Goal: Task Accomplishment & Management: Use online tool/utility

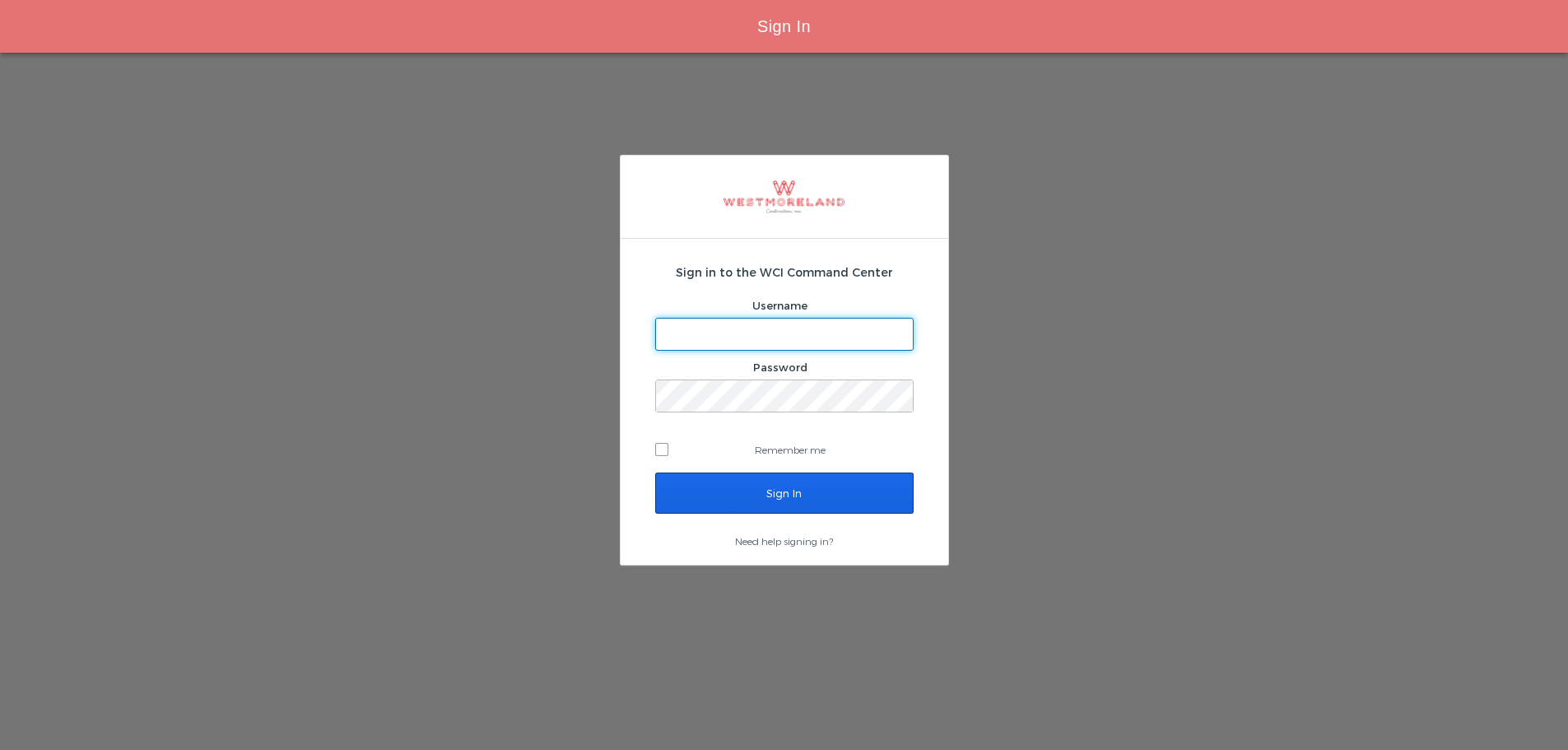
type input "bleverett@westmoreland.nyc"
click at [756, 482] on input "Sign In" at bounding box center [784, 493] width 258 height 41
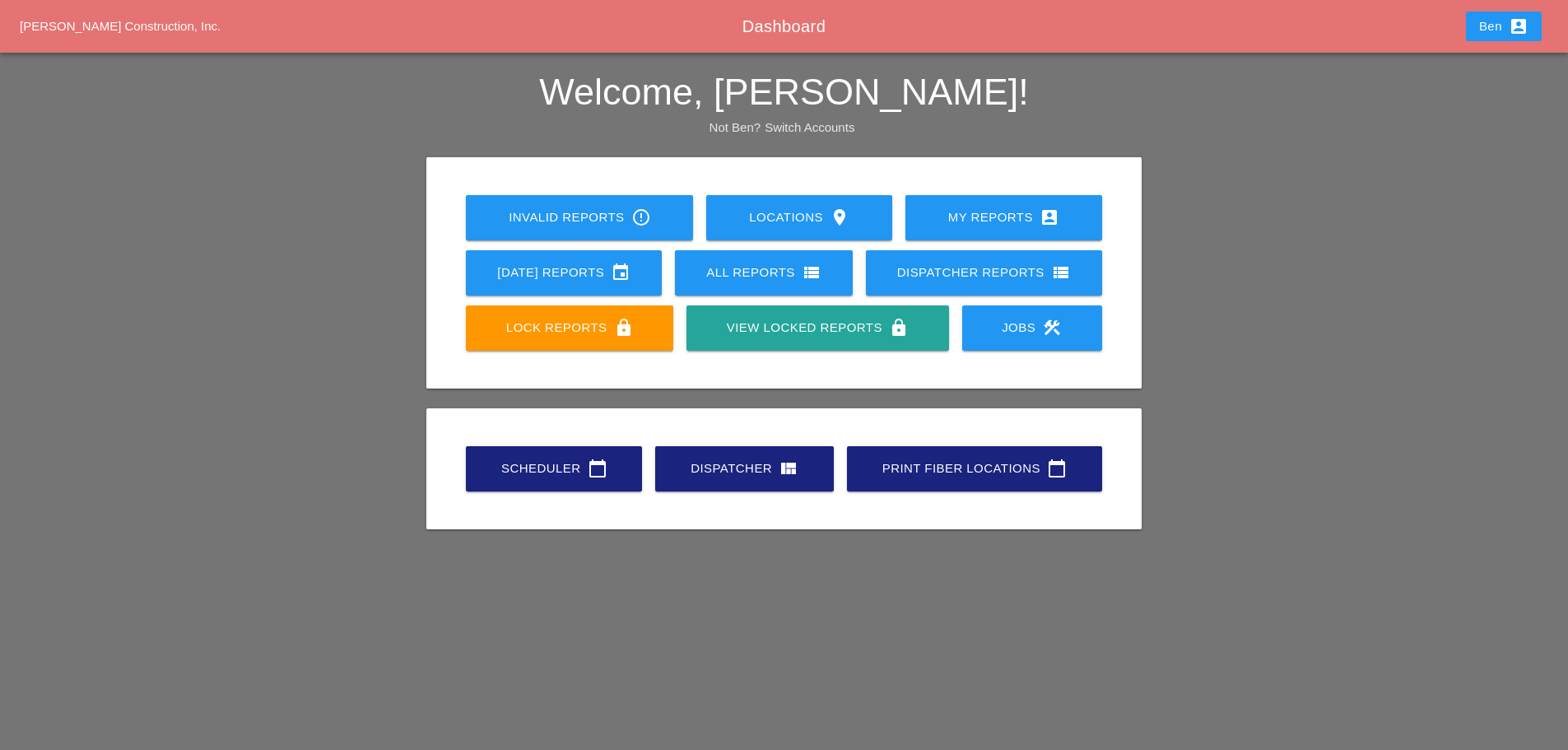
click at [455, 497] on div "Scheduler calendar_today Dispatcher view_quilt Print Fiber Locations calendar_t…" at bounding box center [783, 468] width 689 height 94
click at [507, 447] on link "Scheduler calendar_today" at bounding box center [554, 468] width 176 height 46
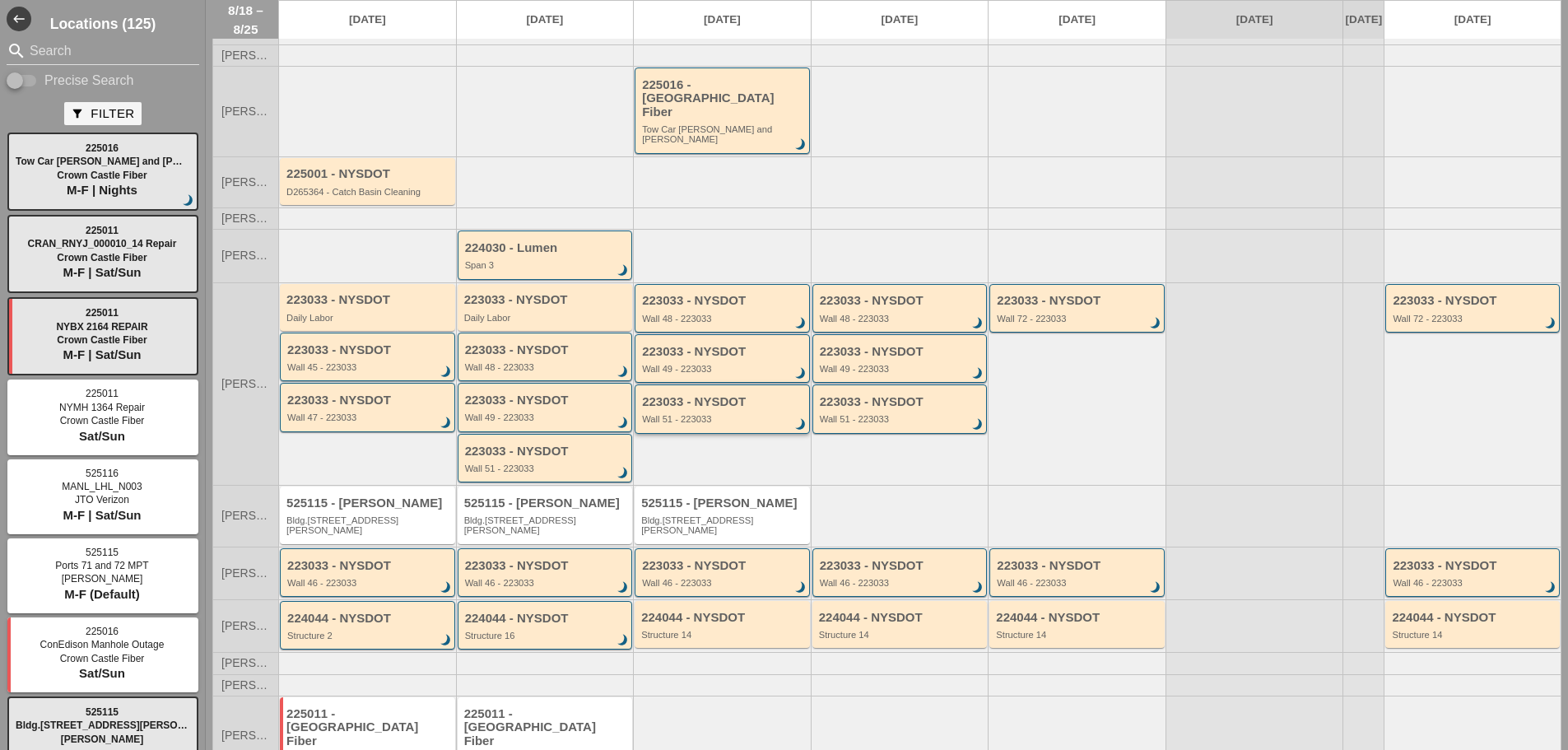
scroll to position [100, 0]
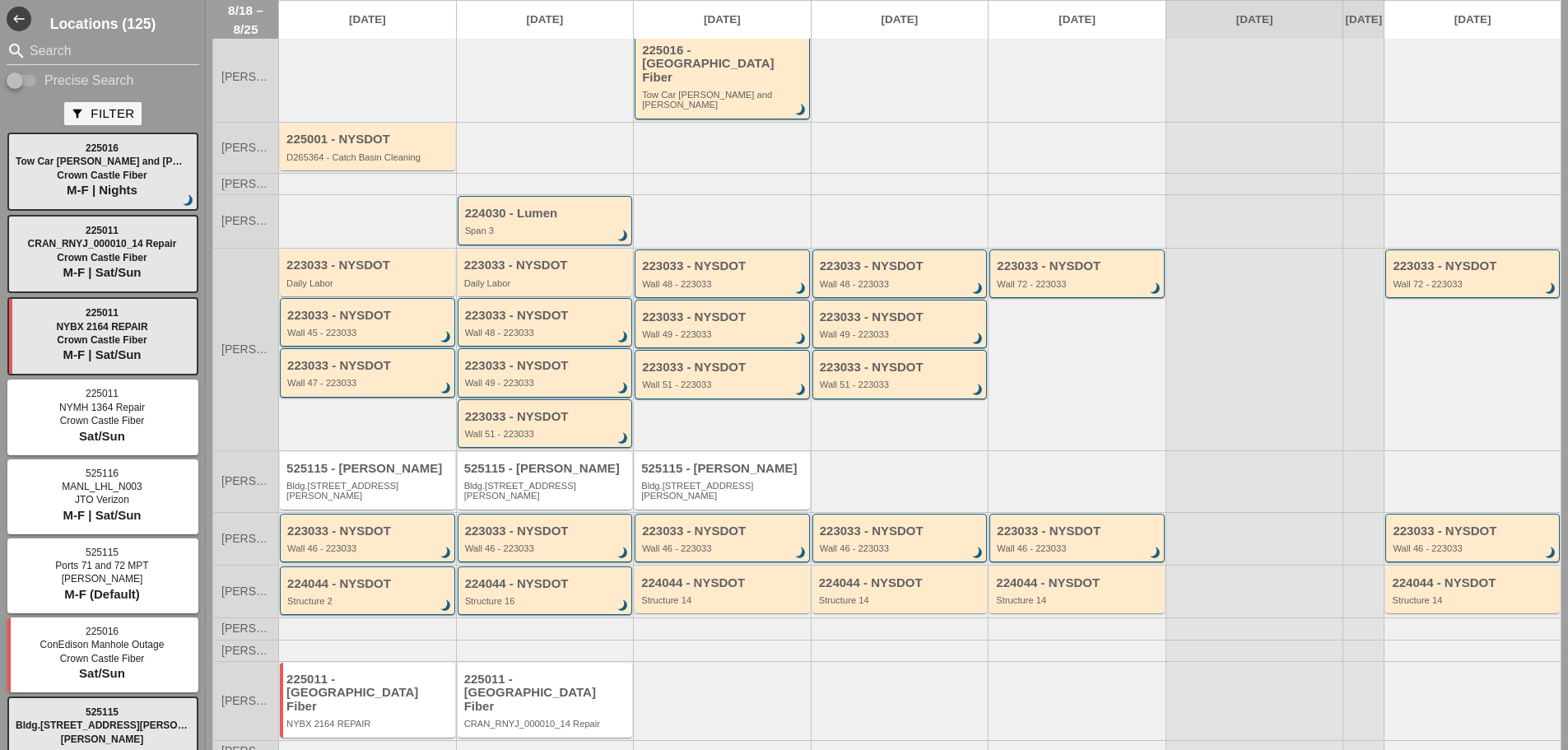
click at [747, 666] on div at bounding box center [721, 699] width 178 height 78
drag, startPoint x: 722, startPoint y: 676, endPoint x: 675, endPoint y: 663, distance: 48.8
click at [675, 663] on div at bounding box center [721, 699] width 178 height 78
click at [676, 663] on div at bounding box center [721, 699] width 178 height 78
drag, startPoint x: 783, startPoint y: 692, endPoint x: 670, endPoint y: 663, distance: 116.7
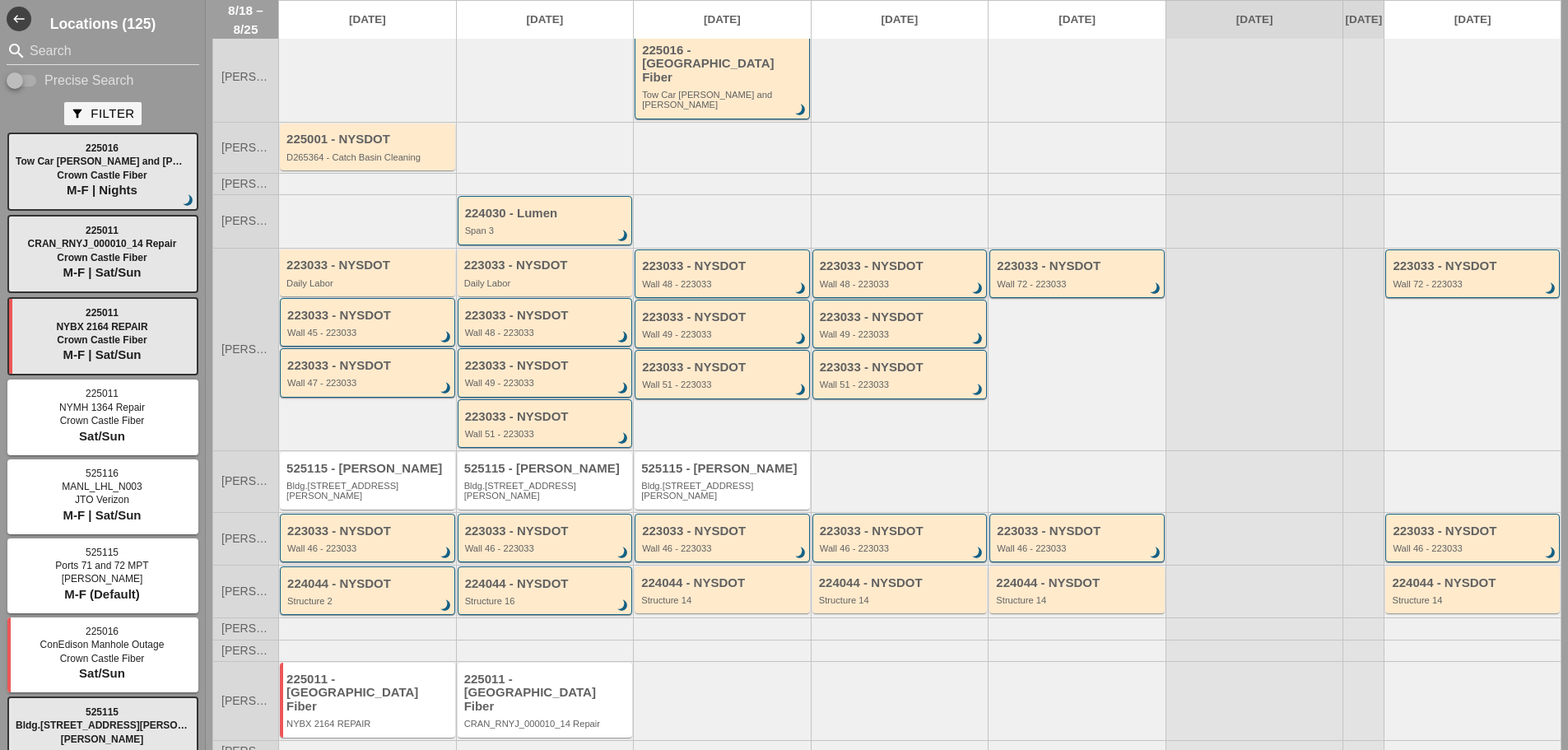
click at [670, 663] on div at bounding box center [721, 699] width 178 height 78
click at [685, 661] on div at bounding box center [721, 699] width 178 height 78
drag, startPoint x: 713, startPoint y: 686, endPoint x: 740, endPoint y: 681, distance: 27.5
click at [740, 681] on div at bounding box center [721, 699] width 178 height 78
click at [740, 682] on div at bounding box center [721, 699] width 178 height 78
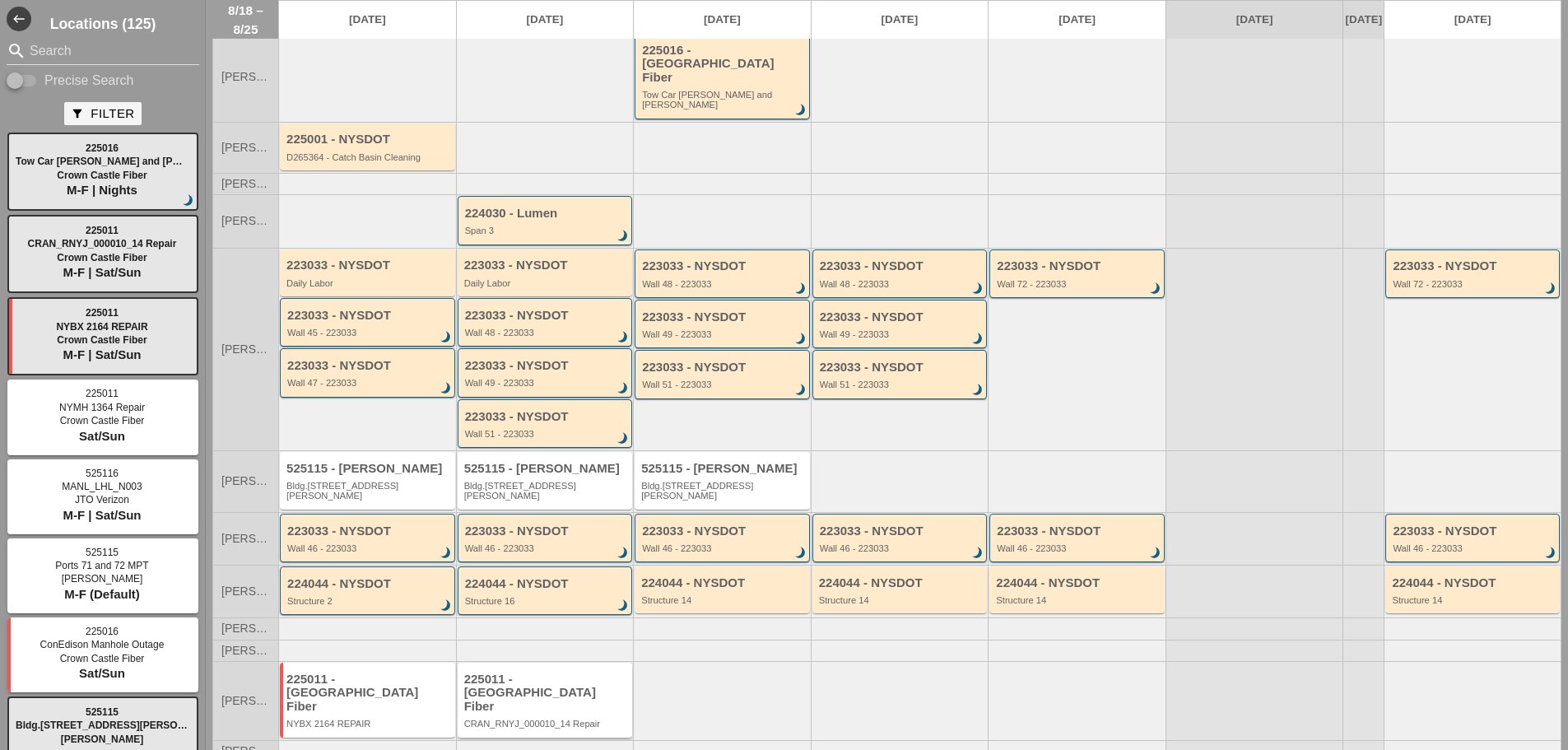
click at [614, 672] on div "225011 - [GEOGRAPHIC_DATA] Fiber" at bounding box center [546, 693] width 164 height 41
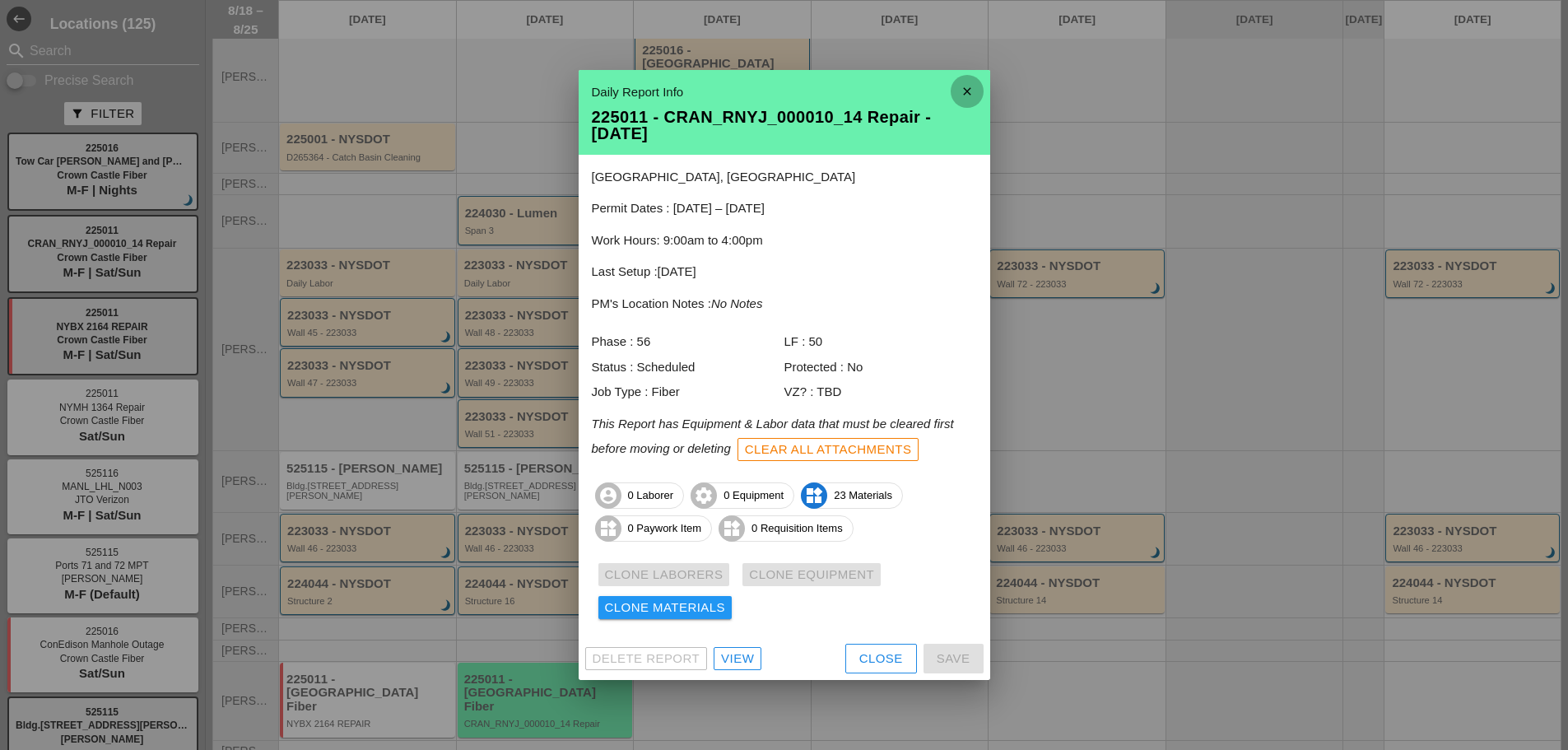
click at [974, 87] on icon "close" at bounding box center [968, 91] width 33 height 33
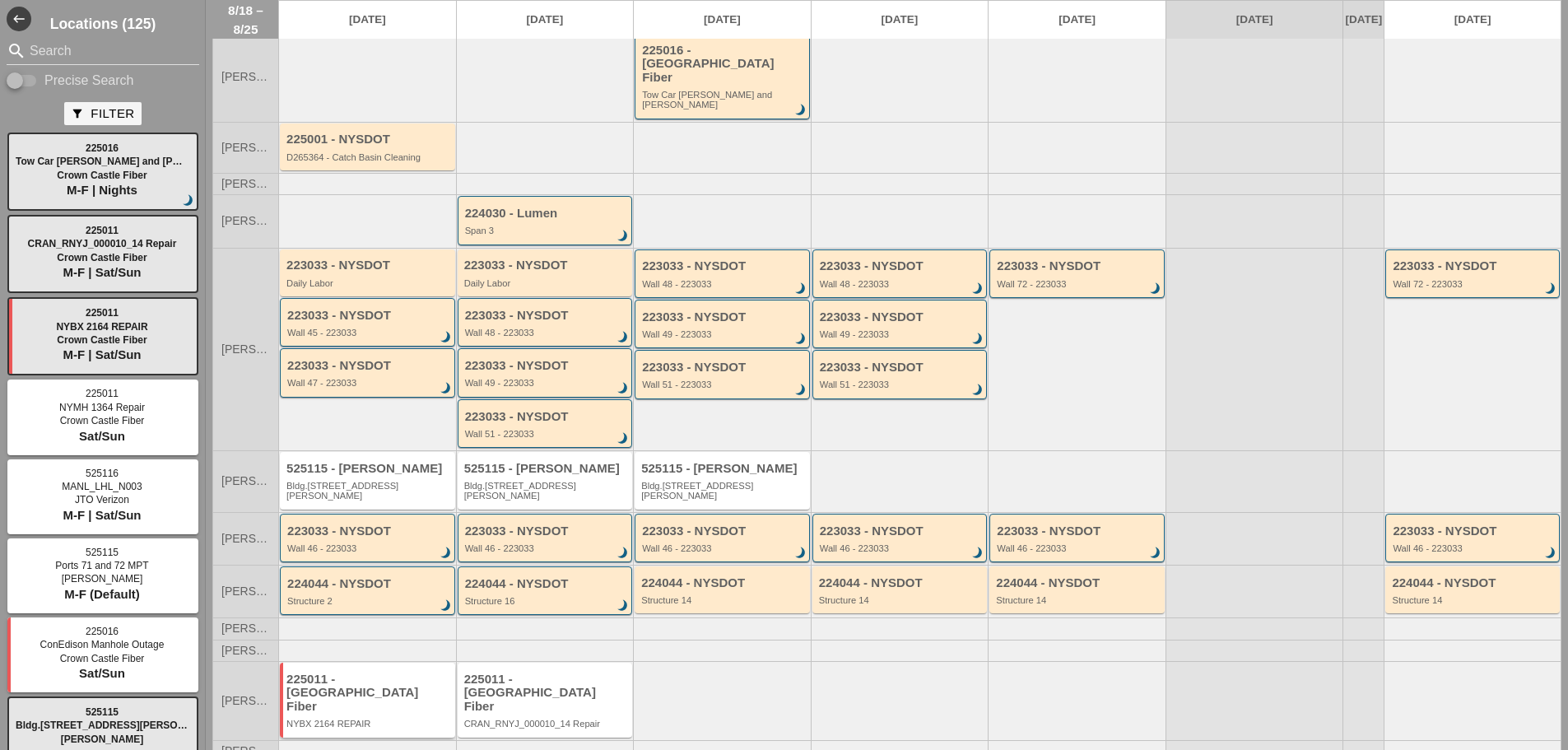
click at [384, 701] on div "225011 - Crown Castle Fiber NYBX 2164 REPAIR" at bounding box center [367, 699] width 175 height 74
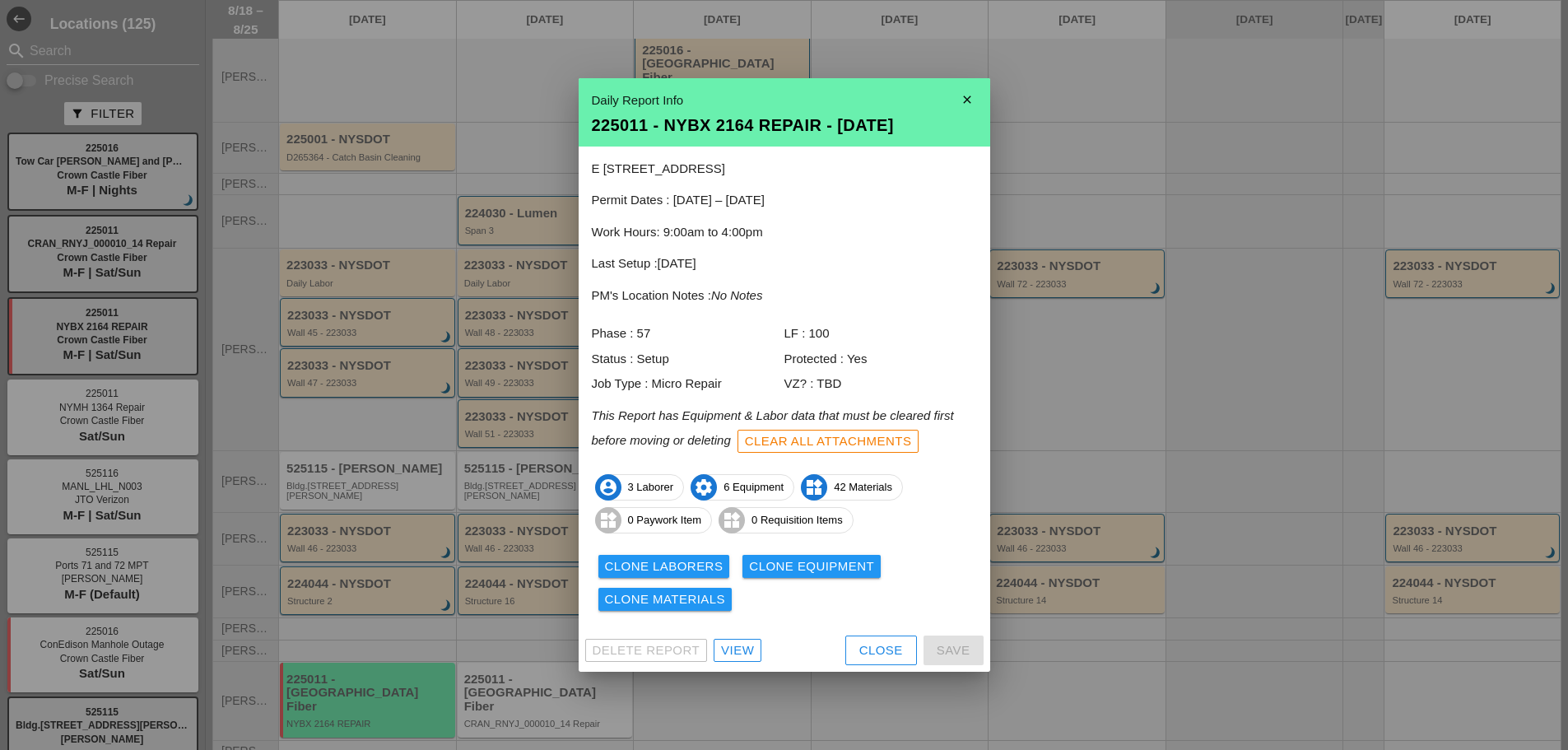
click at [809, 563] on div "Clone Equipment" at bounding box center [811, 566] width 125 height 18
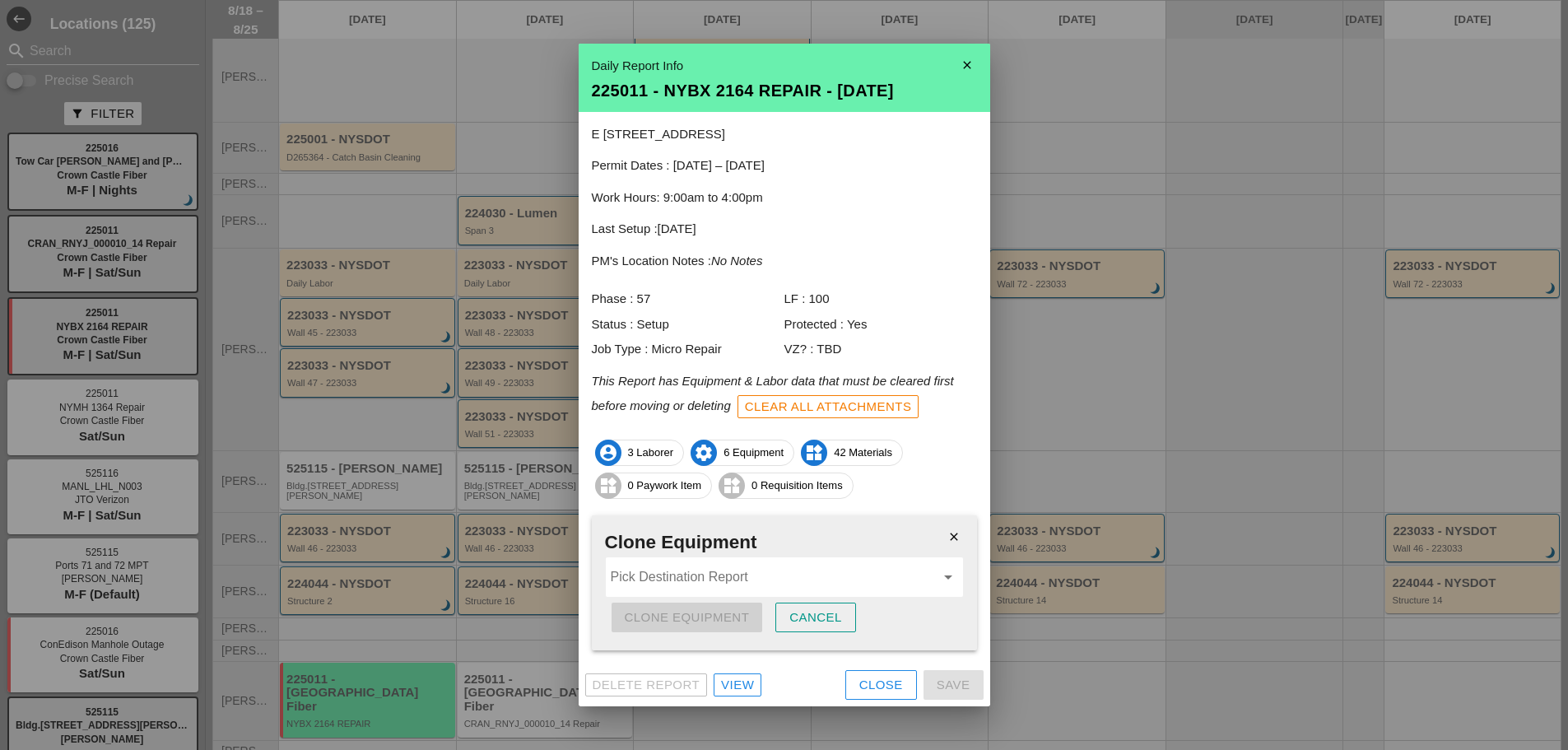
click at [810, 565] on input "Pick Destination Report" at bounding box center [773, 576] width 324 height 26
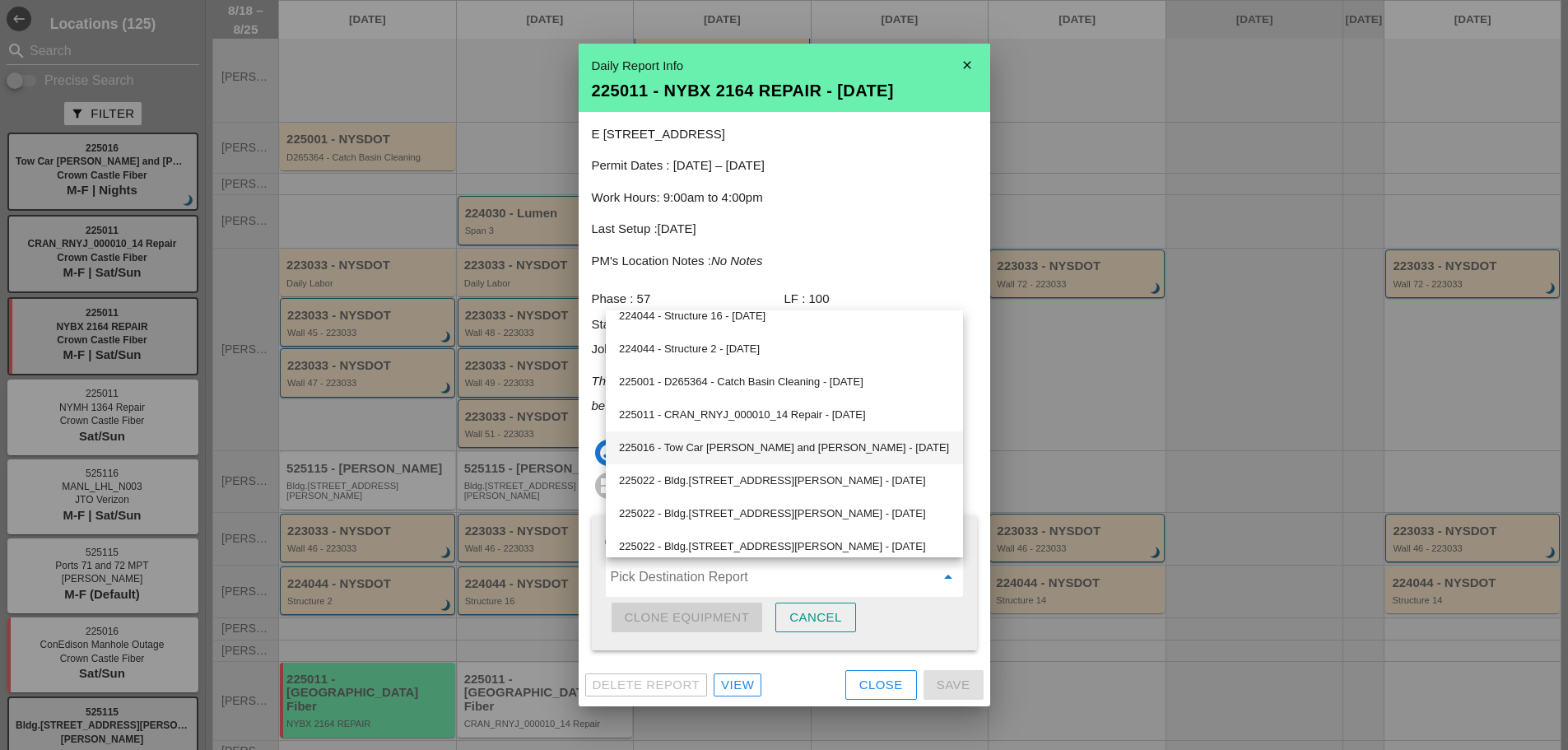
scroll to position [879, 0]
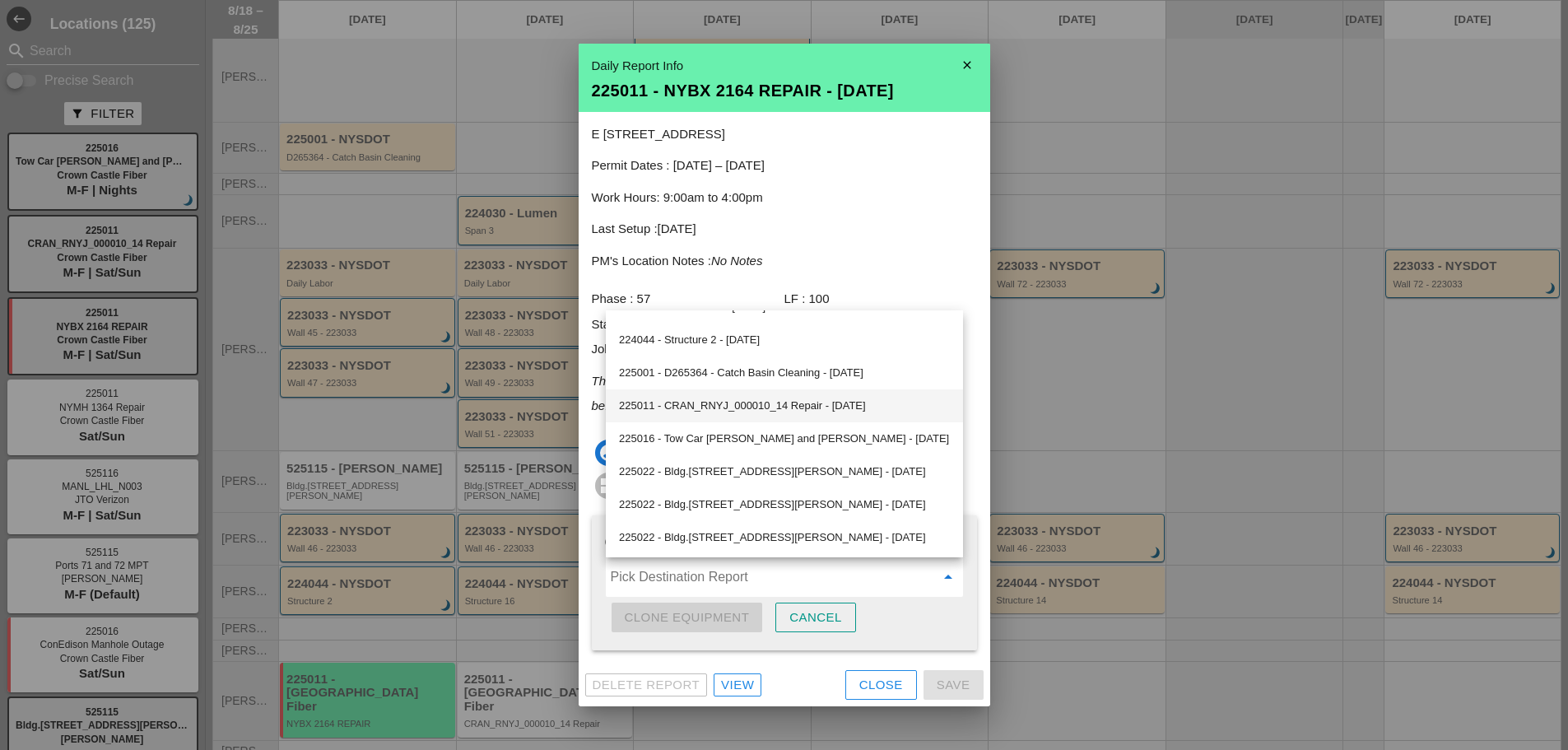
click at [853, 404] on div "225011 - CRAN_RNYJ_000010_14 Repair - [DATE]" at bounding box center [784, 406] width 331 height 19
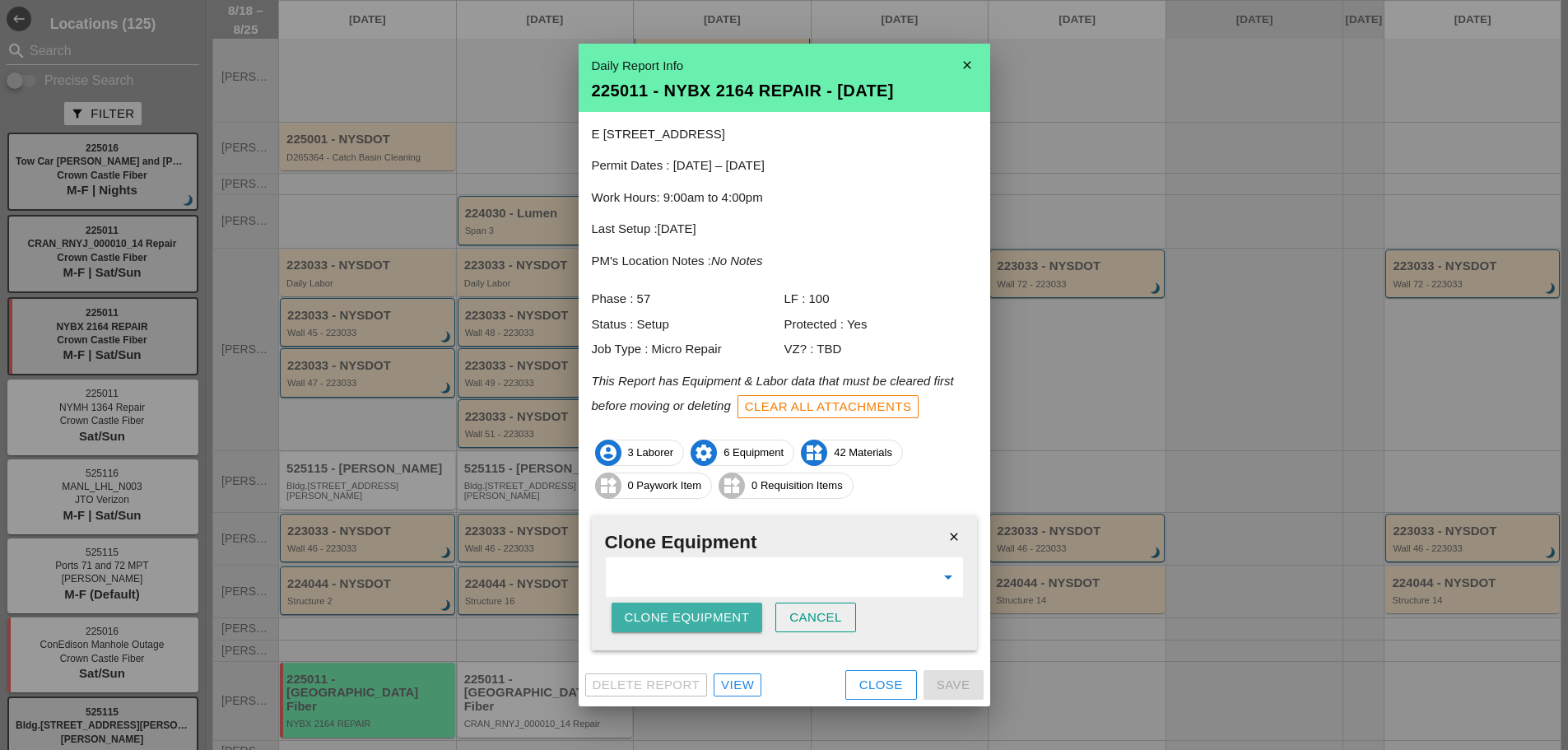
click at [703, 623] on div "Clone Equipment" at bounding box center [687, 617] width 125 height 18
click at [703, 623] on div "Are you sure?" at bounding box center [677, 617] width 105 height 18
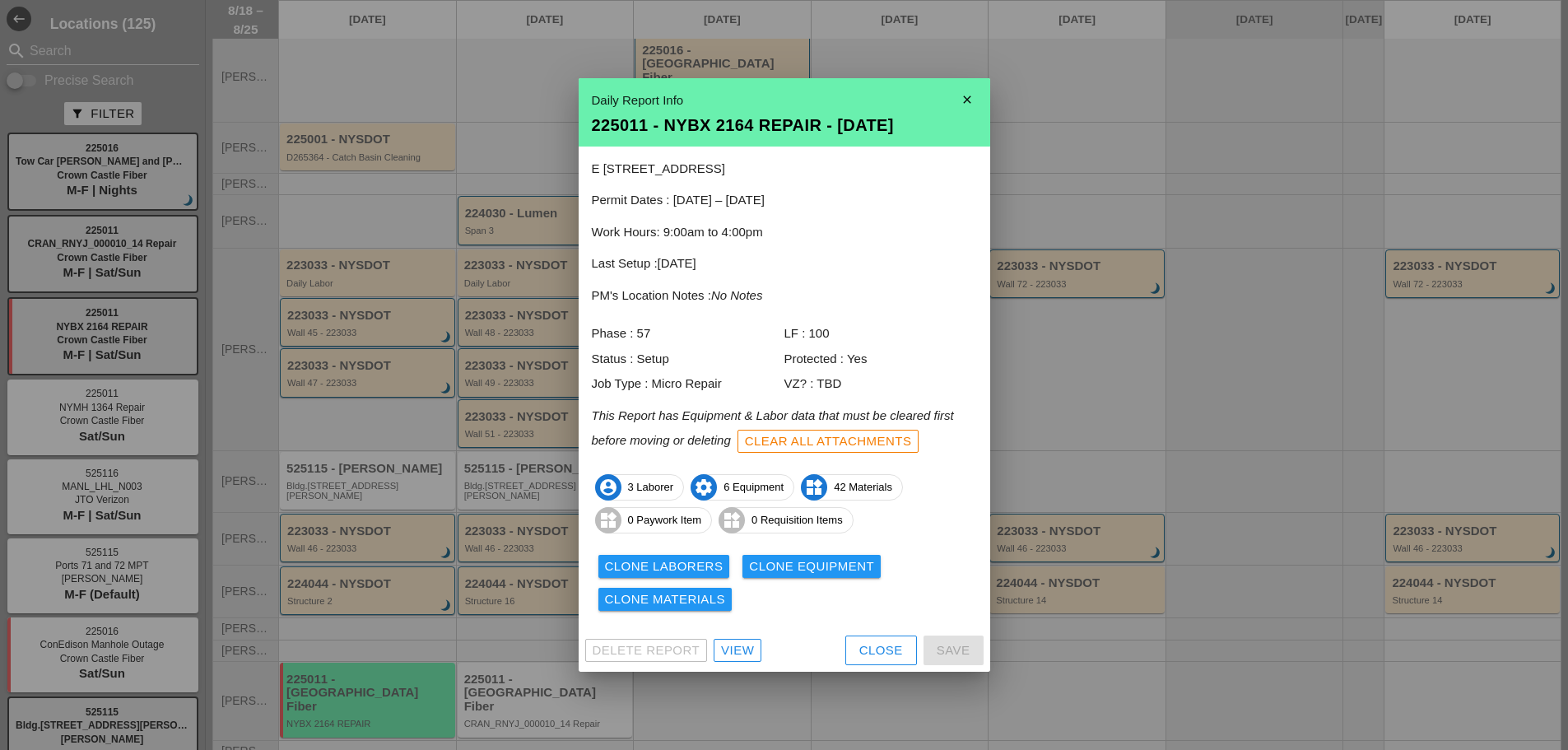
click at [986, 88] on div "Daily Report Info 225011 - NYBX 2164 REPAIR - 08/18/2025" at bounding box center [785, 112] width 412 height 68
click at [966, 104] on icon "close" at bounding box center [968, 100] width 33 height 33
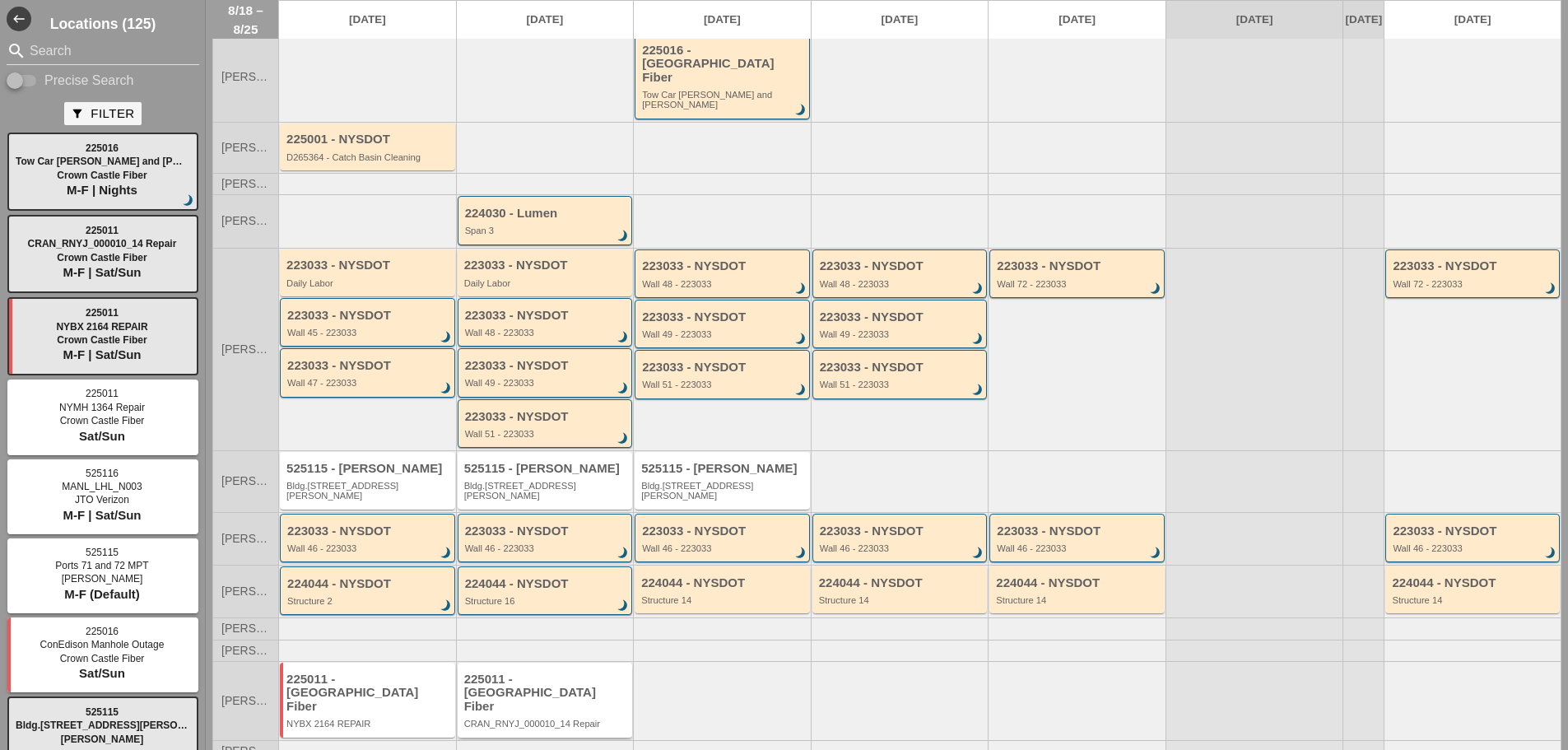
click at [572, 672] on div "225011 - [GEOGRAPHIC_DATA] Fiber" at bounding box center [546, 693] width 164 height 41
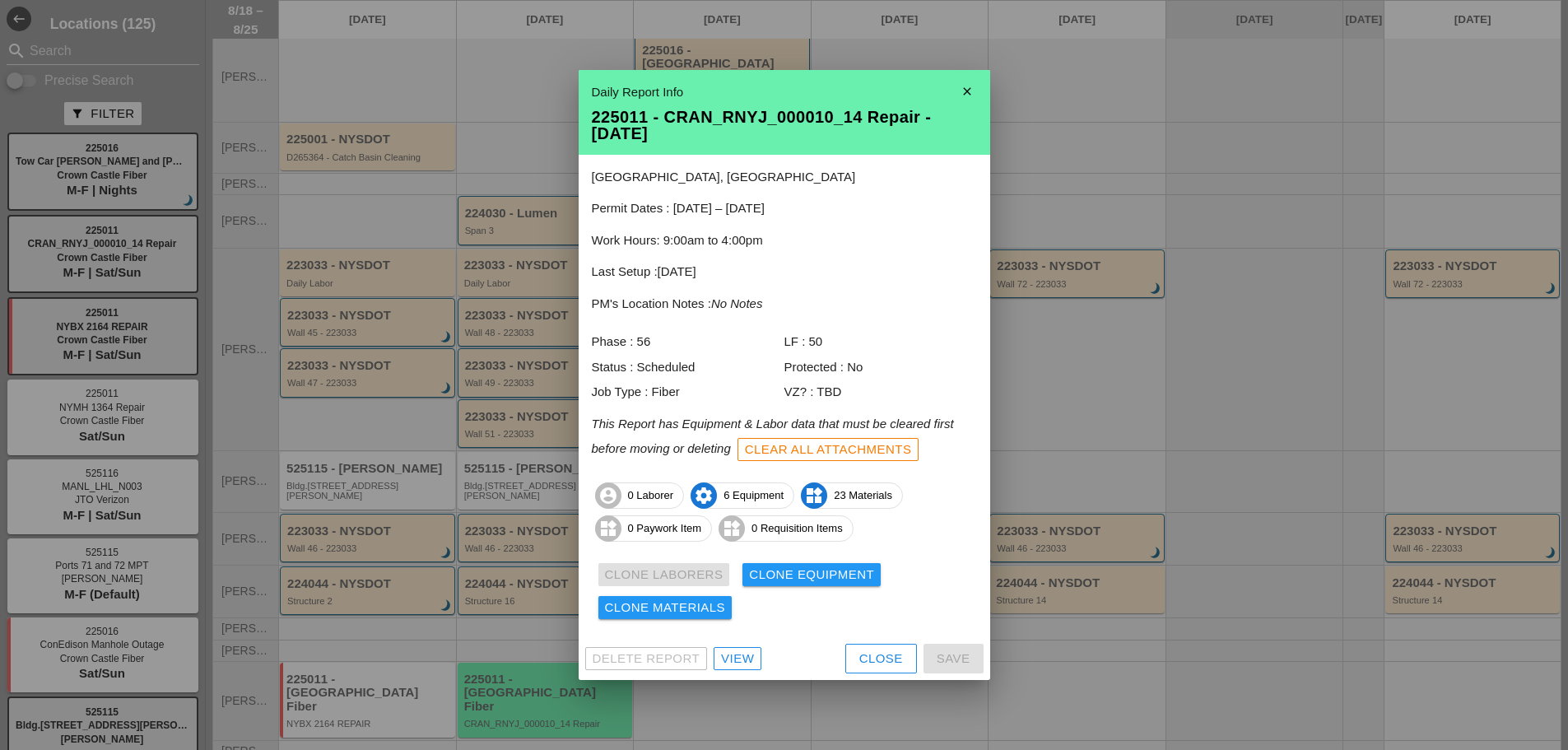
click at [964, 90] on icon "close" at bounding box center [968, 91] width 33 height 33
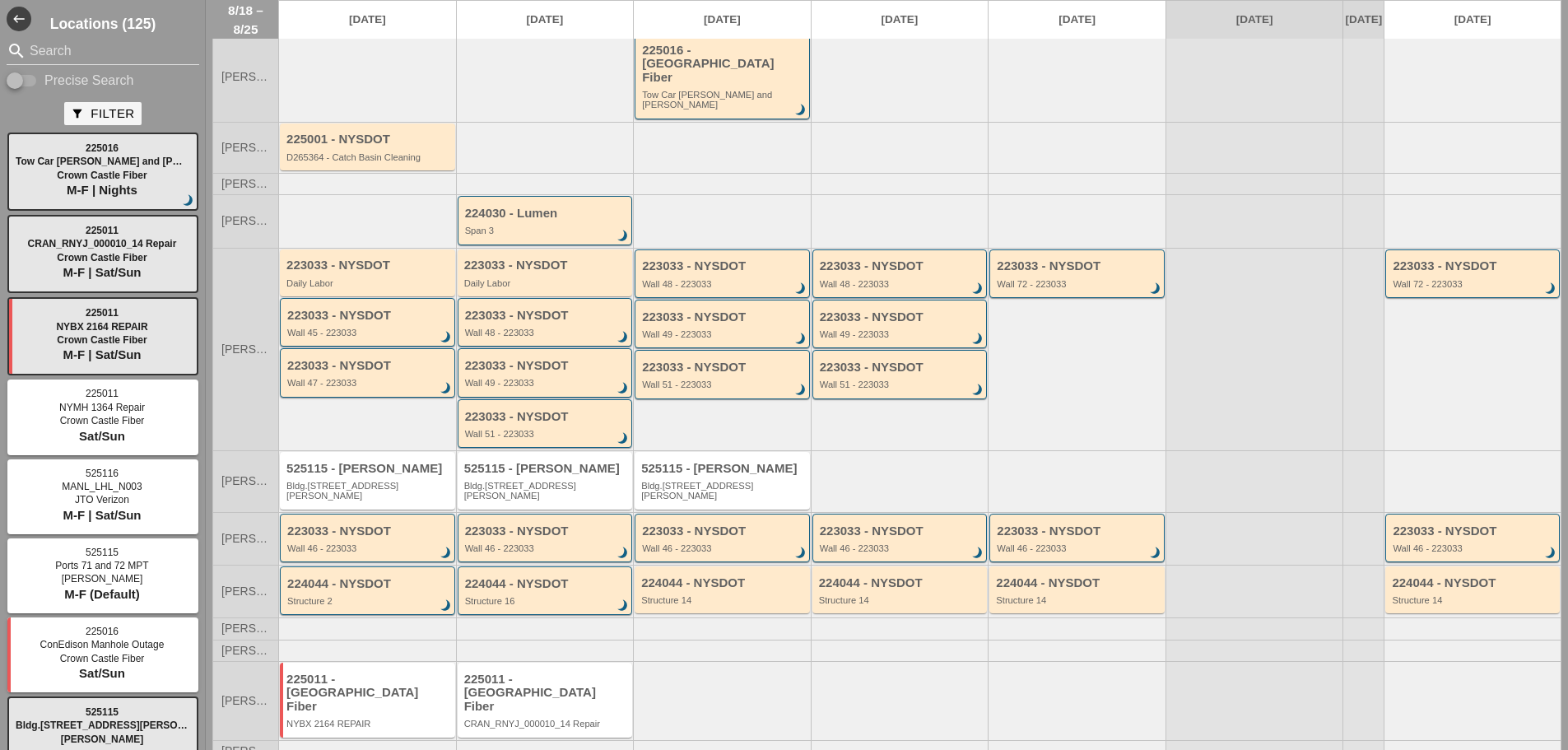
click at [613, 676] on div "225011 - [GEOGRAPHIC_DATA] Fiber" at bounding box center [546, 693] width 164 height 41
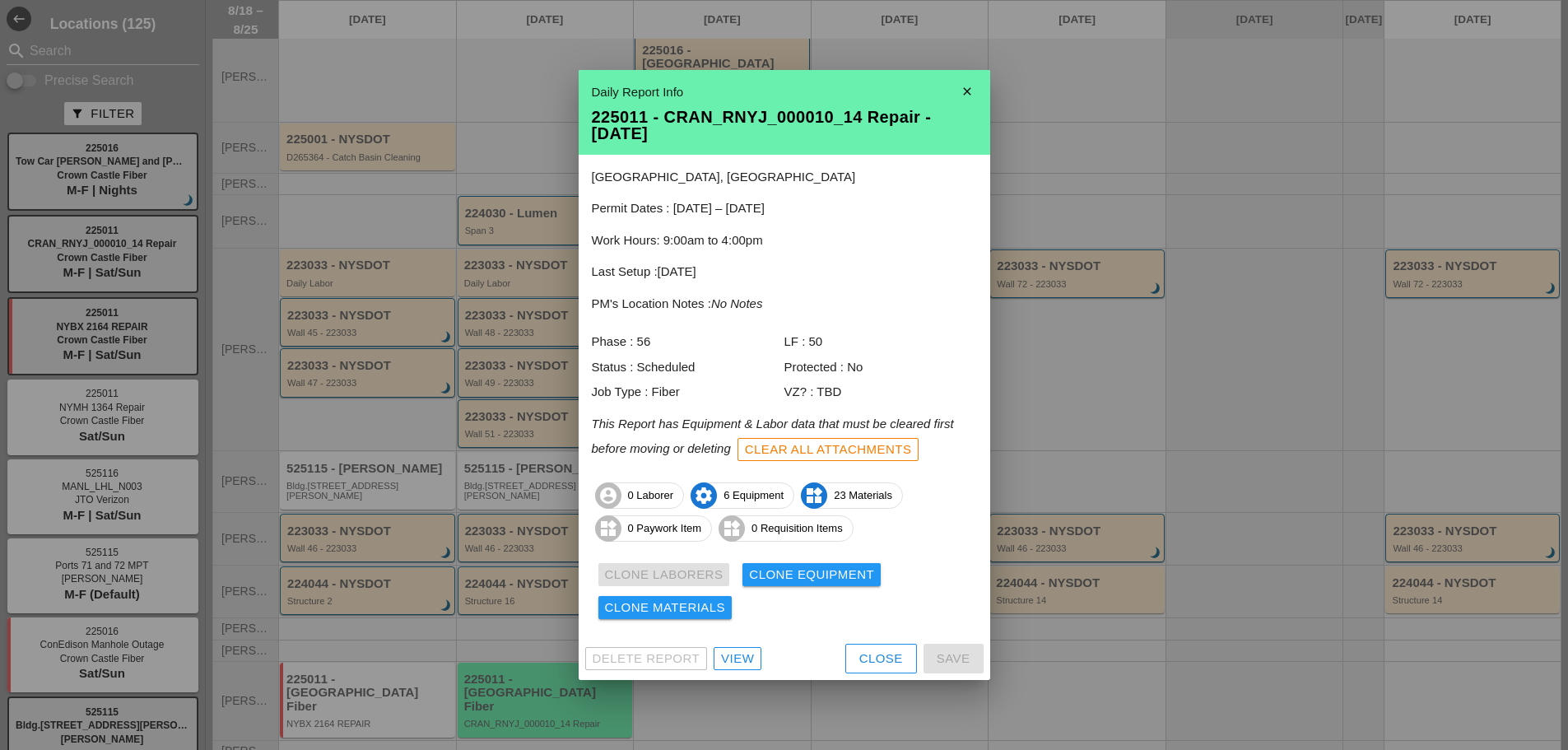
click at [740, 640] on div "Delete Report View Close Save" at bounding box center [785, 659] width 412 height 43
click at [753, 659] on div "View" at bounding box center [737, 658] width 33 height 18
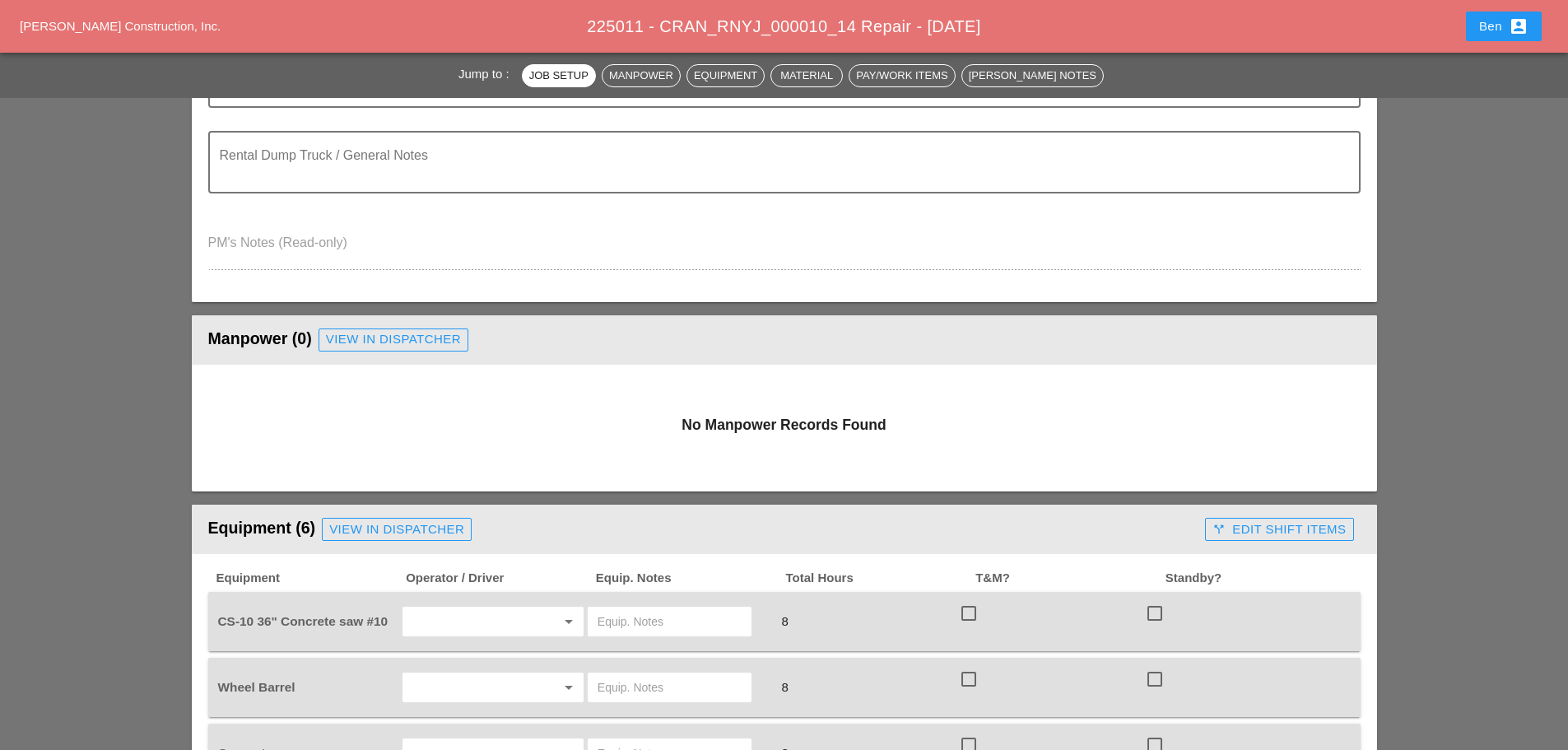
scroll to position [686, 0]
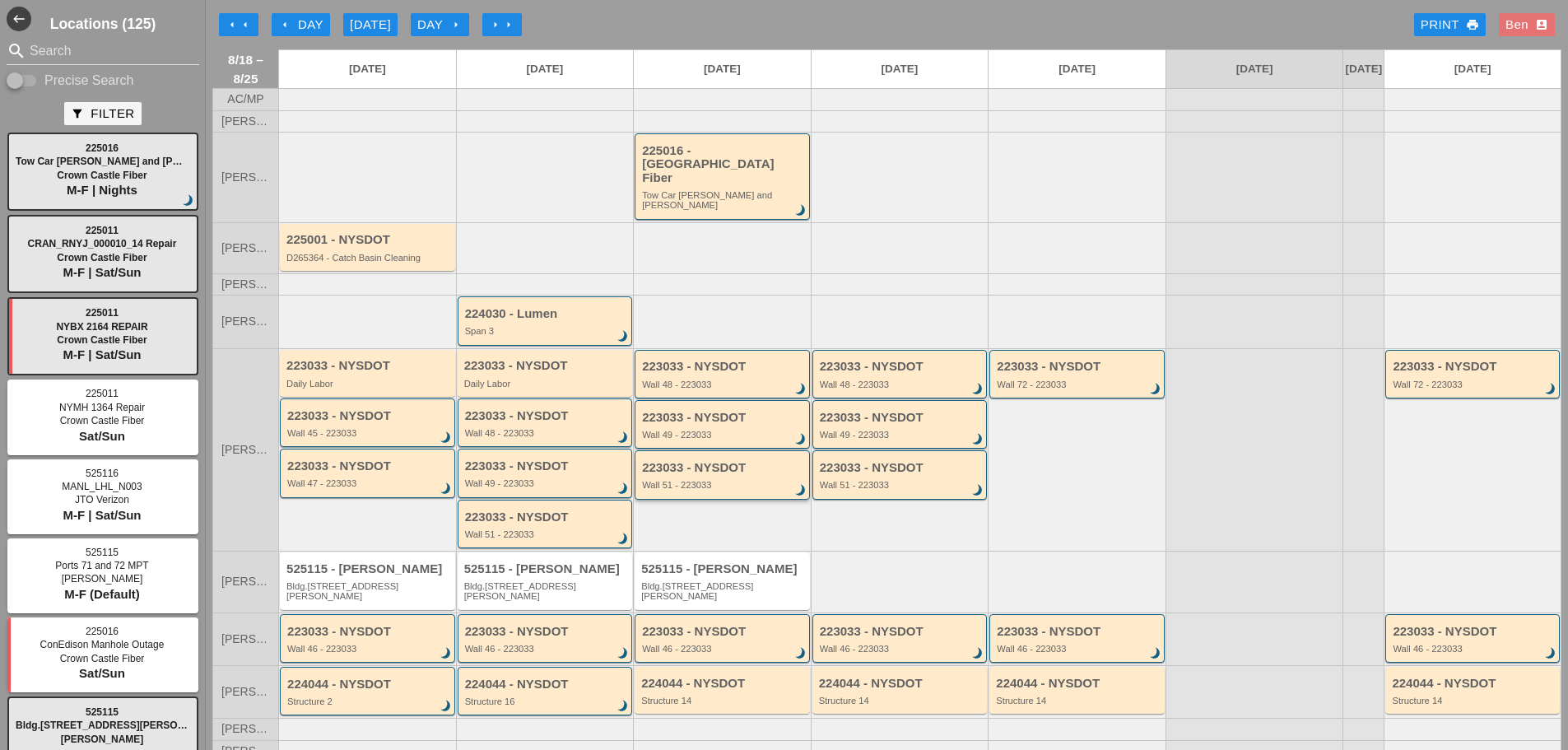
scroll to position [100, 0]
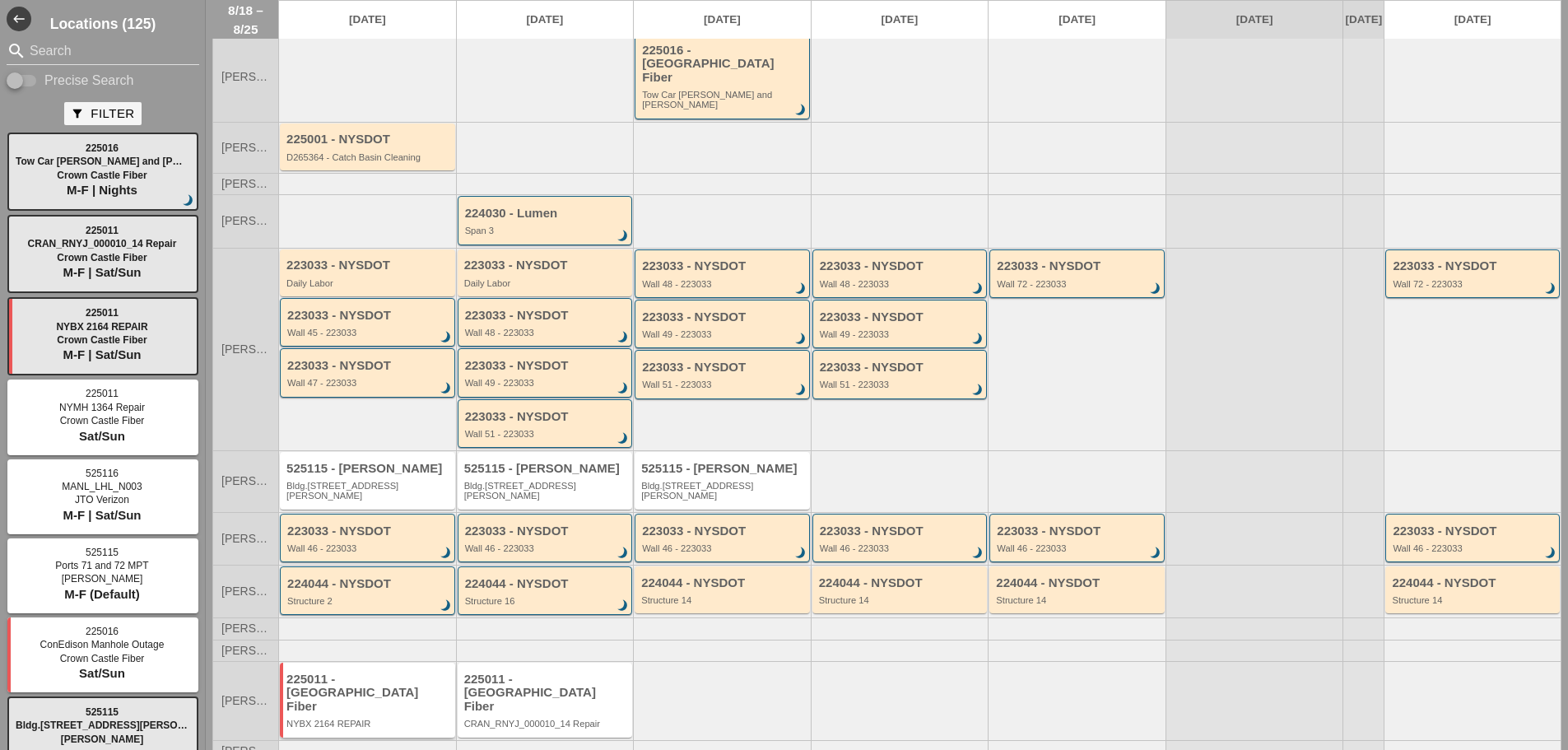
click at [376, 672] on div "225011 - [GEOGRAPHIC_DATA] Fiber" at bounding box center [368, 693] width 164 height 41
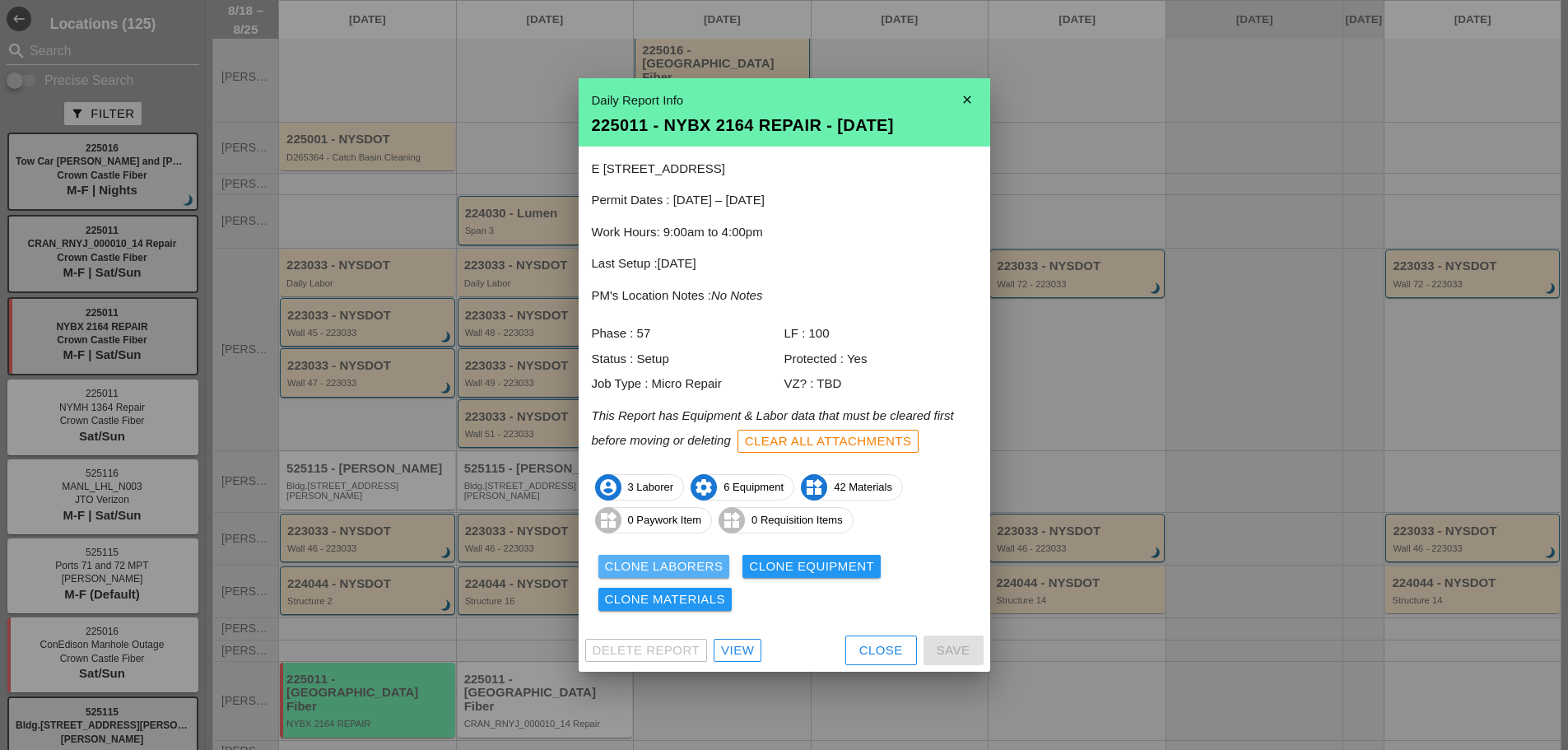
click at [689, 562] on div "Clone Laborers" at bounding box center [665, 566] width 119 height 18
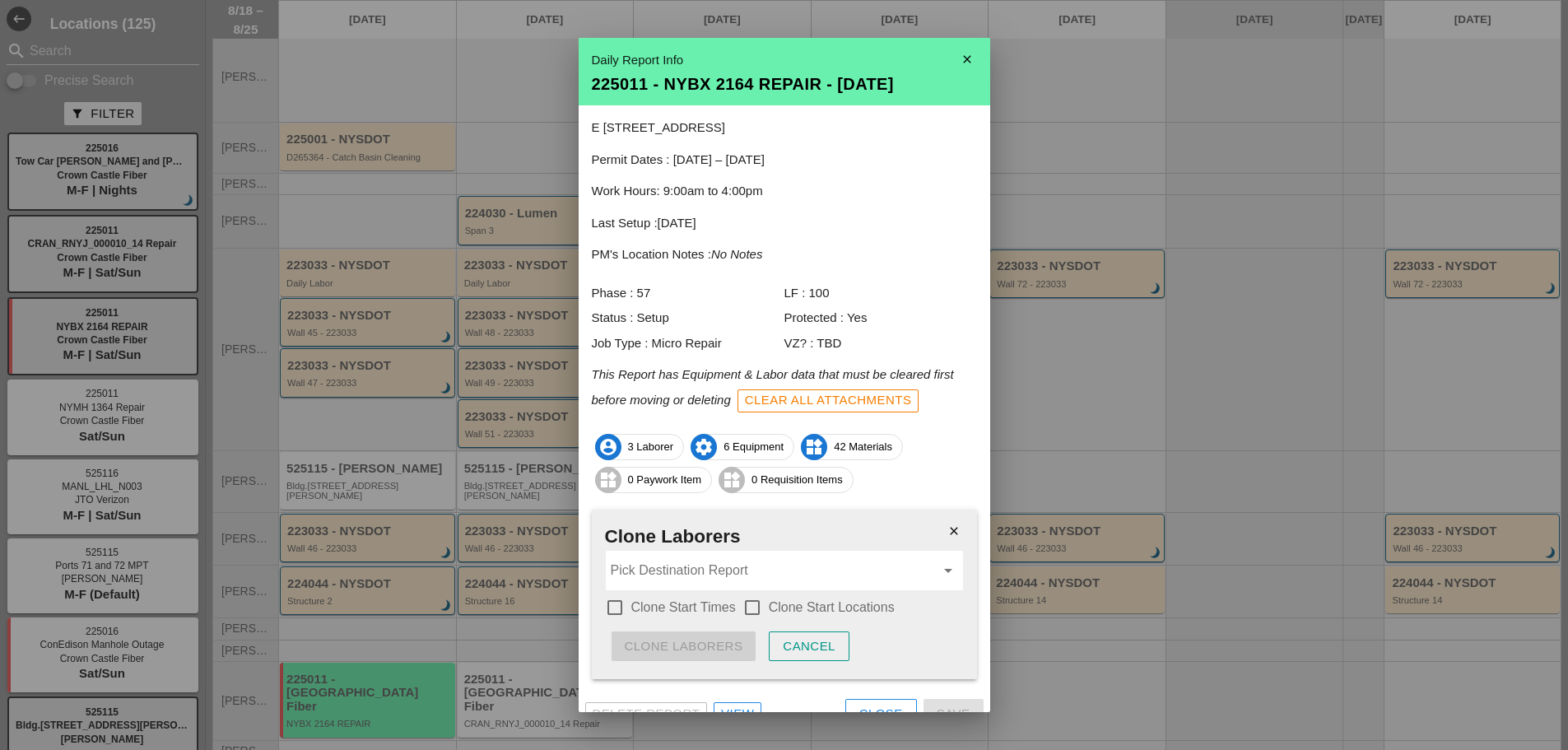
click at [793, 564] on input "Pick Destination Report" at bounding box center [773, 570] width 324 height 26
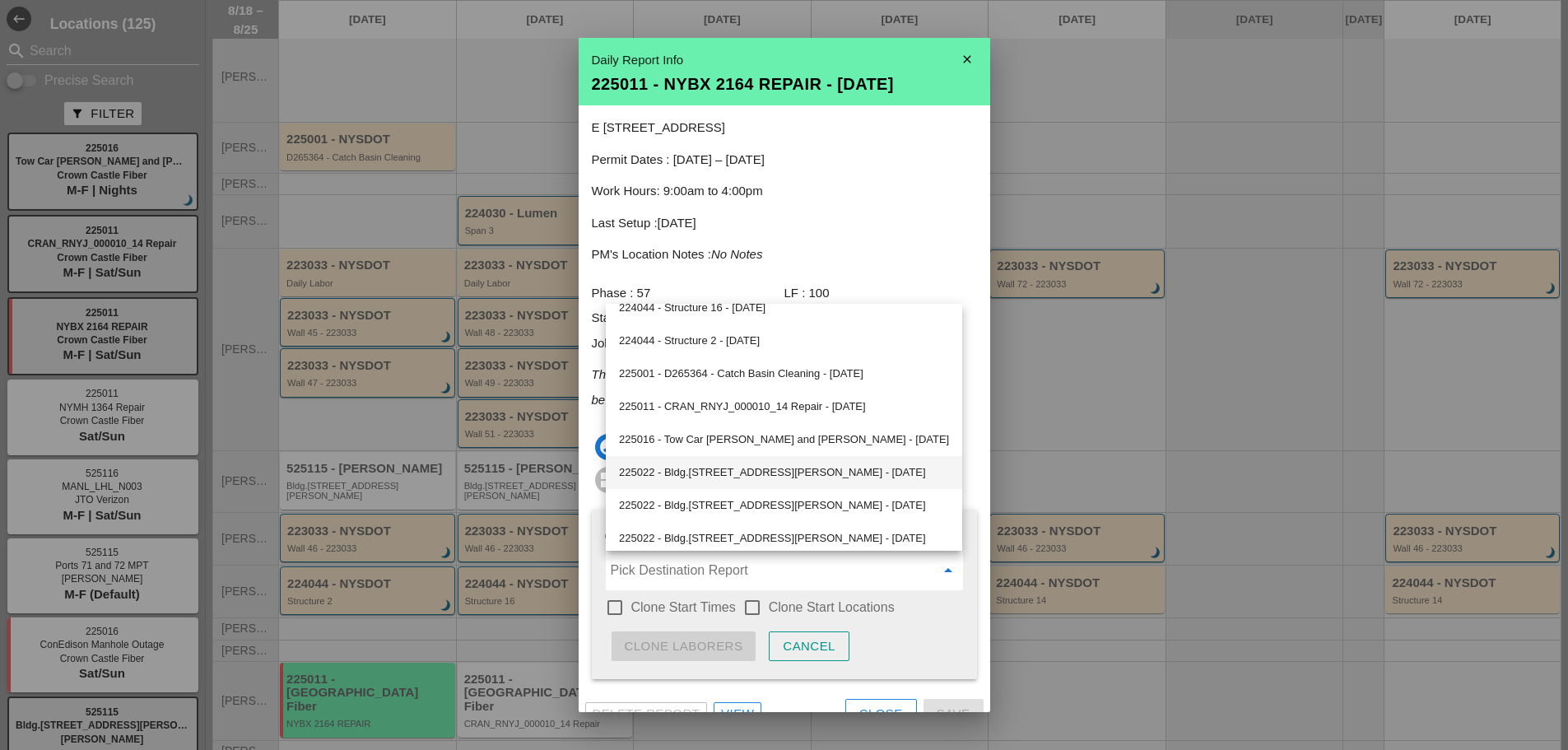
scroll to position [879, 0]
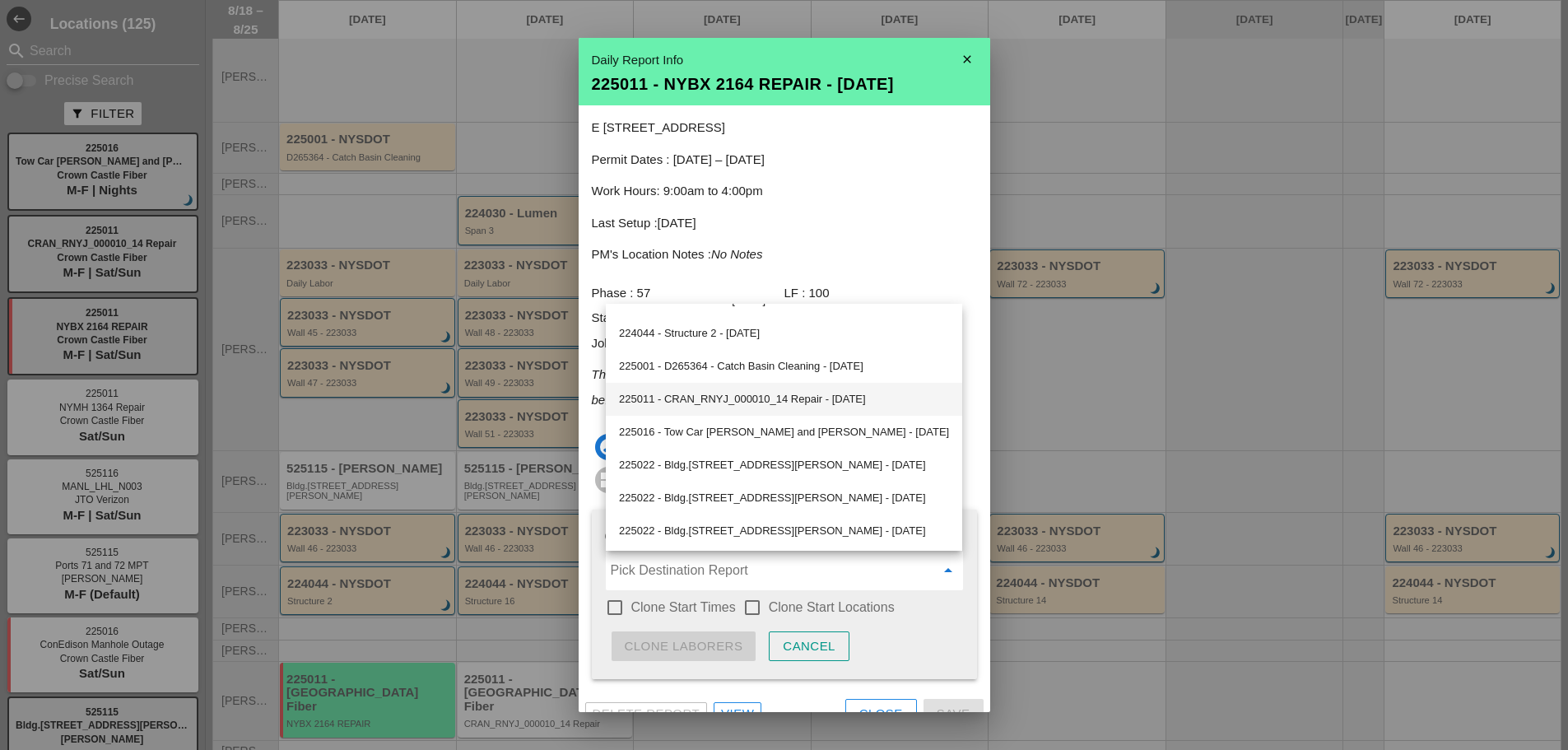
click at [810, 401] on div "225011 - CRAN_RNYJ_000010_14 Repair - [DATE]" at bounding box center [784, 399] width 330 height 19
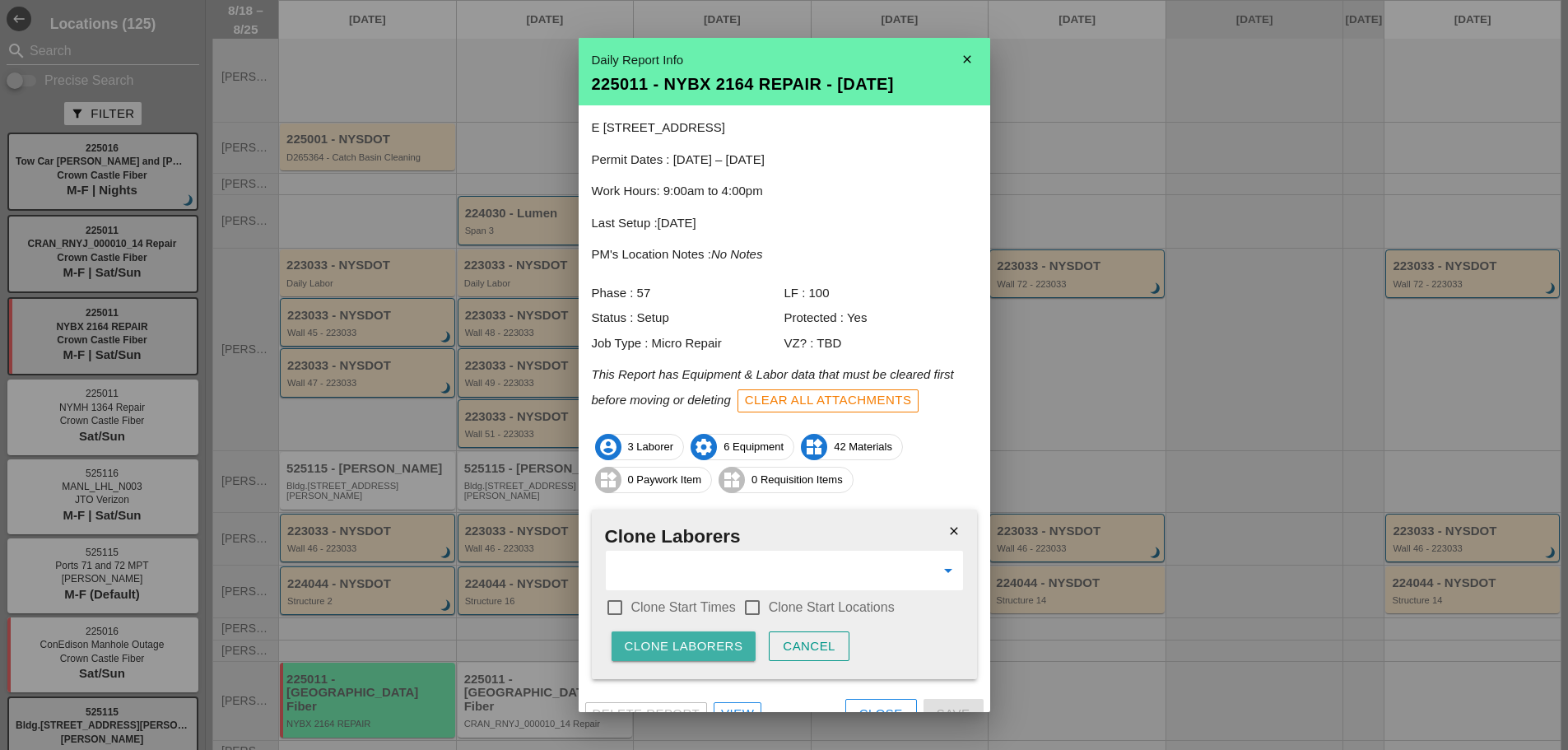
click at [692, 640] on div "Clone Laborers" at bounding box center [684, 646] width 119 height 18
click at [722, 649] on div "Are you sure?" at bounding box center [677, 646] width 105 height 18
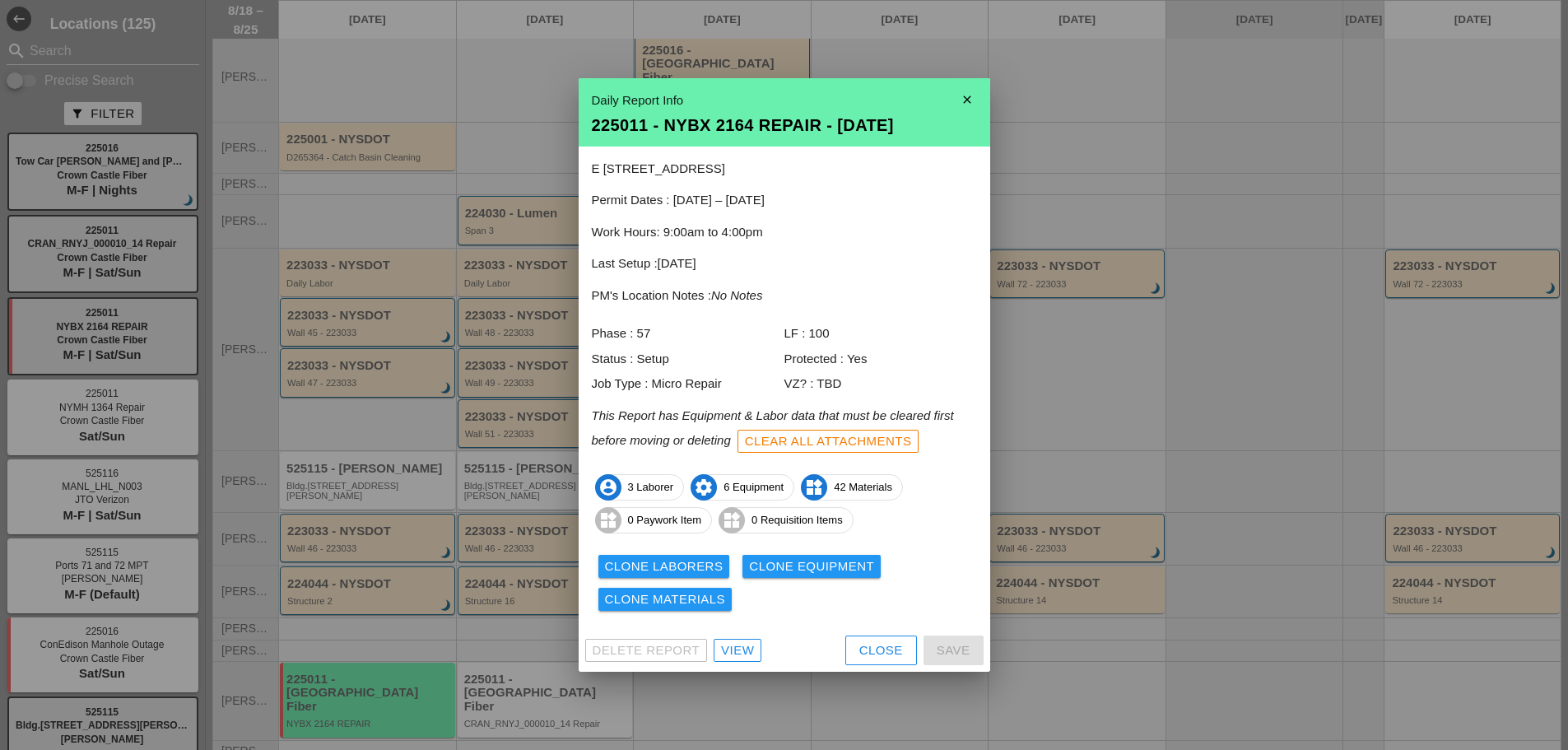
click at [1307, 489] on div at bounding box center [784, 375] width 1568 height 750
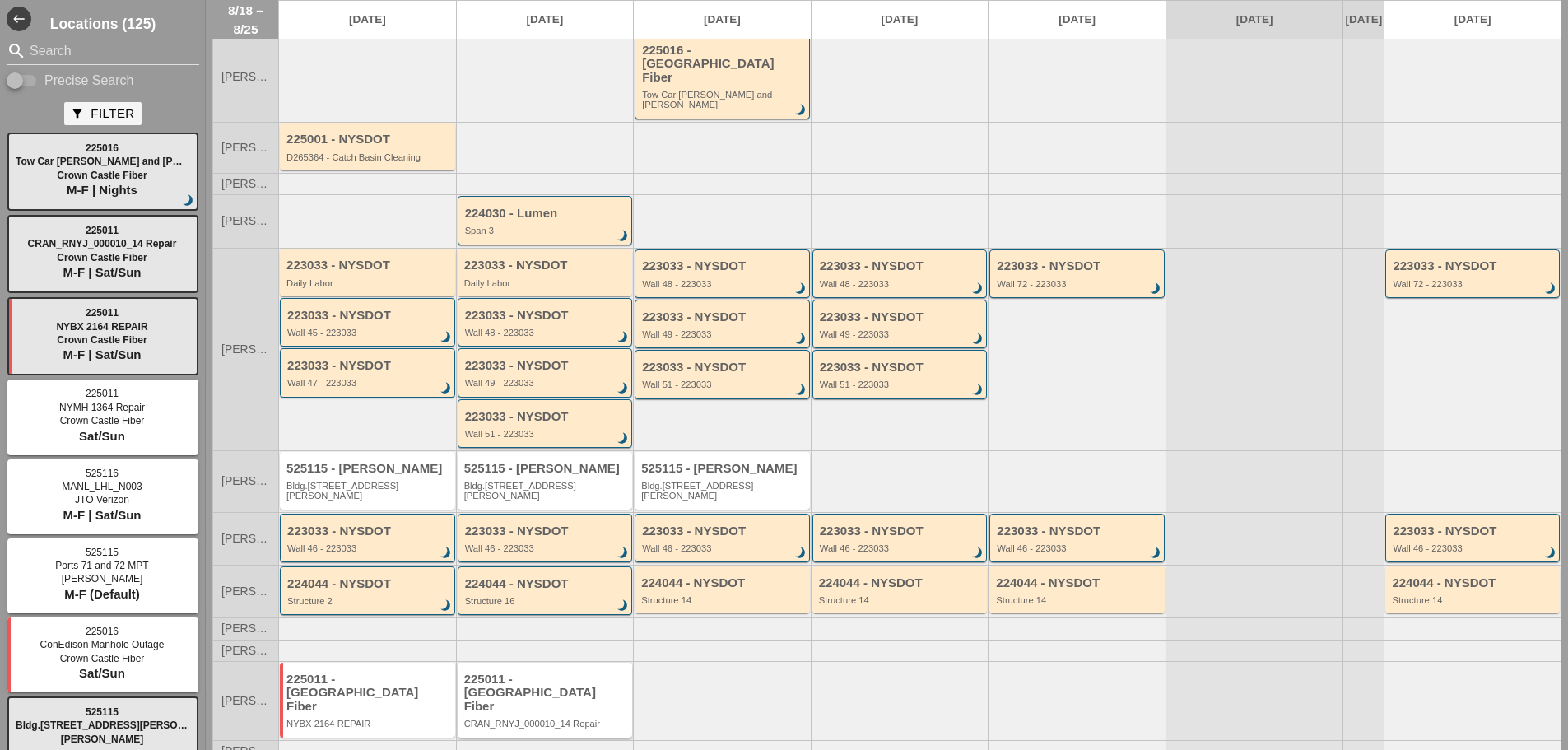
click at [539, 663] on div "225011 - Crown Castle Fiber CRAN_RNYJ_000010_14 Repair" at bounding box center [545, 699] width 175 height 74
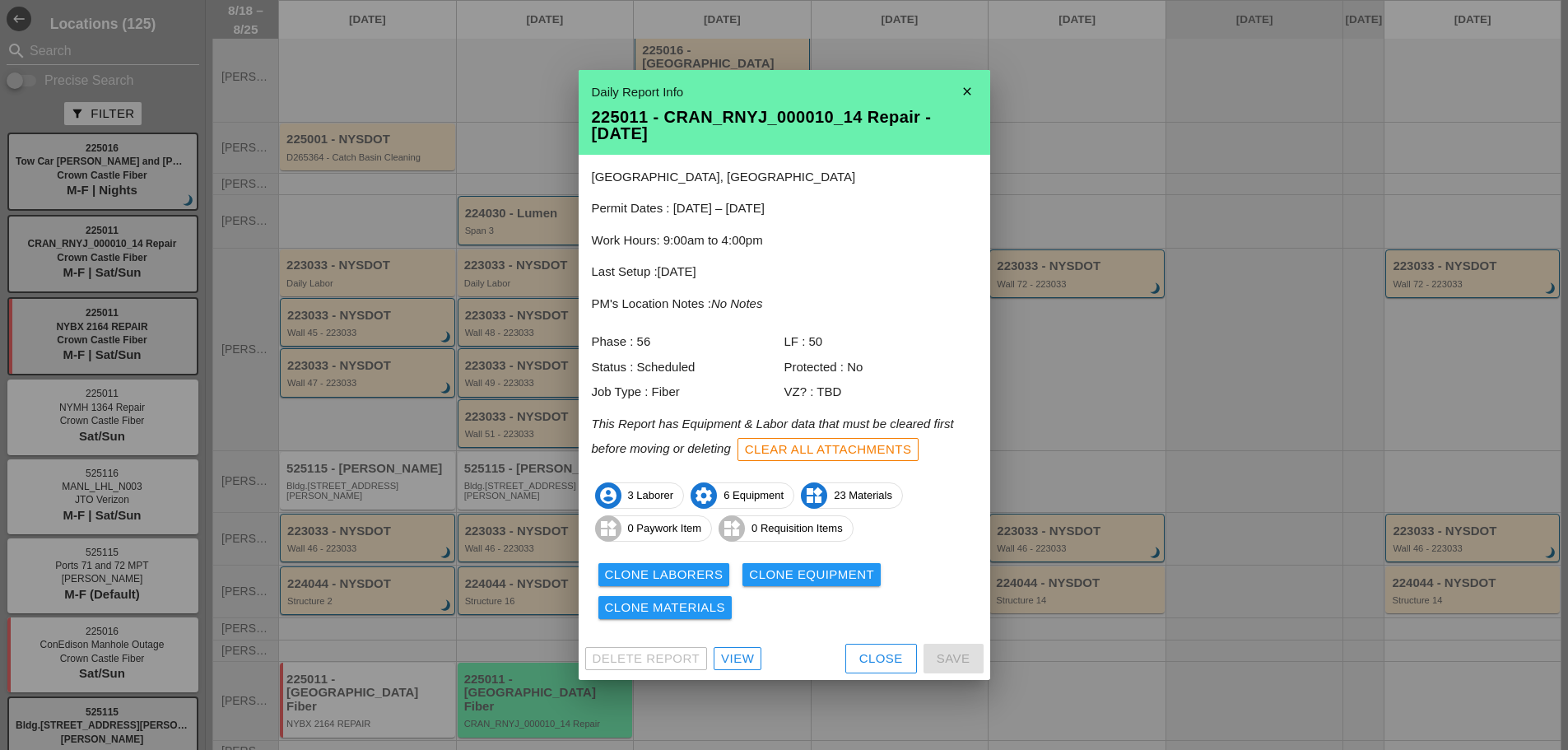
click at [1141, 629] on div at bounding box center [784, 375] width 1568 height 750
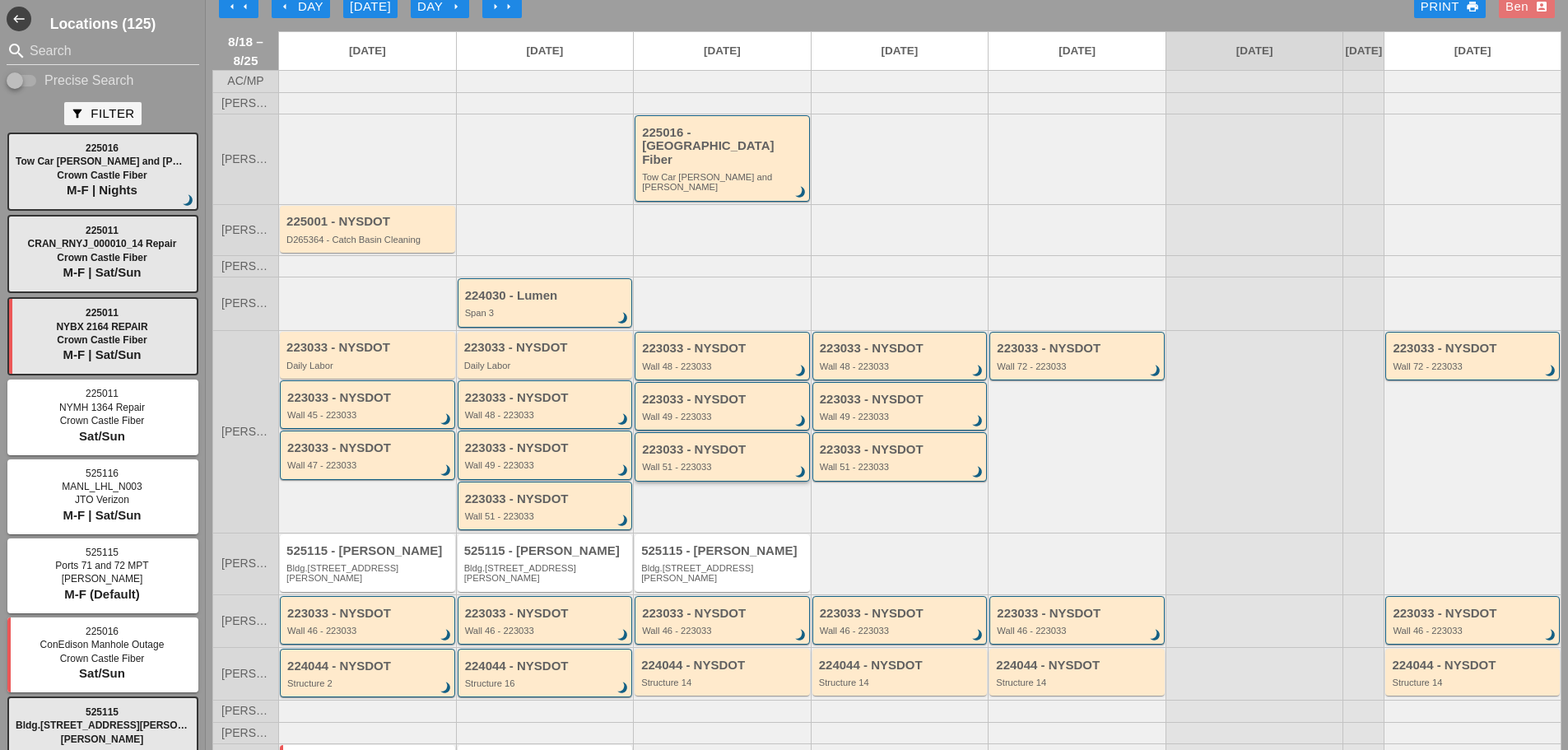
scroll to position [0, 0]
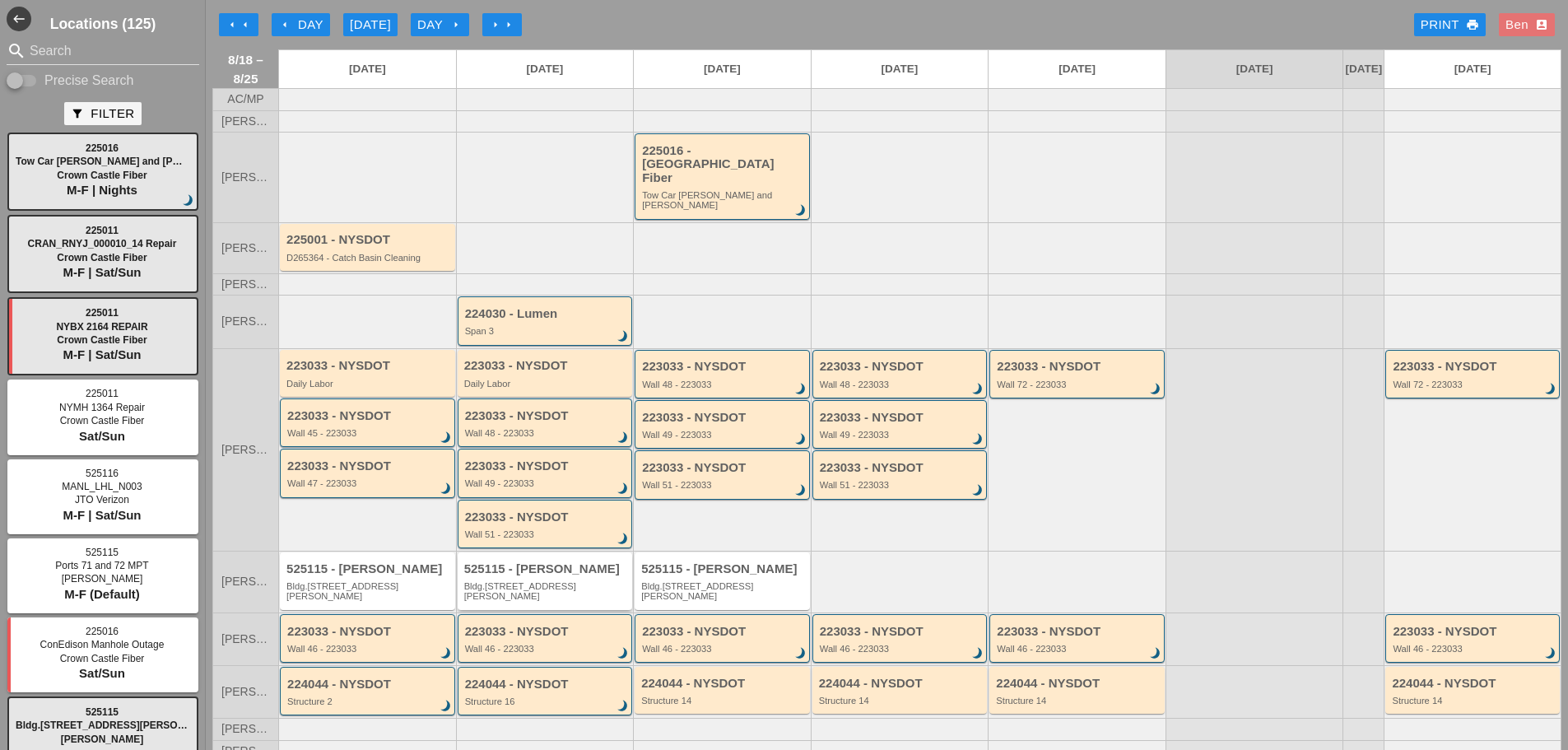
click at [542, 581] on div "Bldg.[STREET_ADDRESS][PERSON_NAME]" at bounding box center [546, 591] width 164 height 20
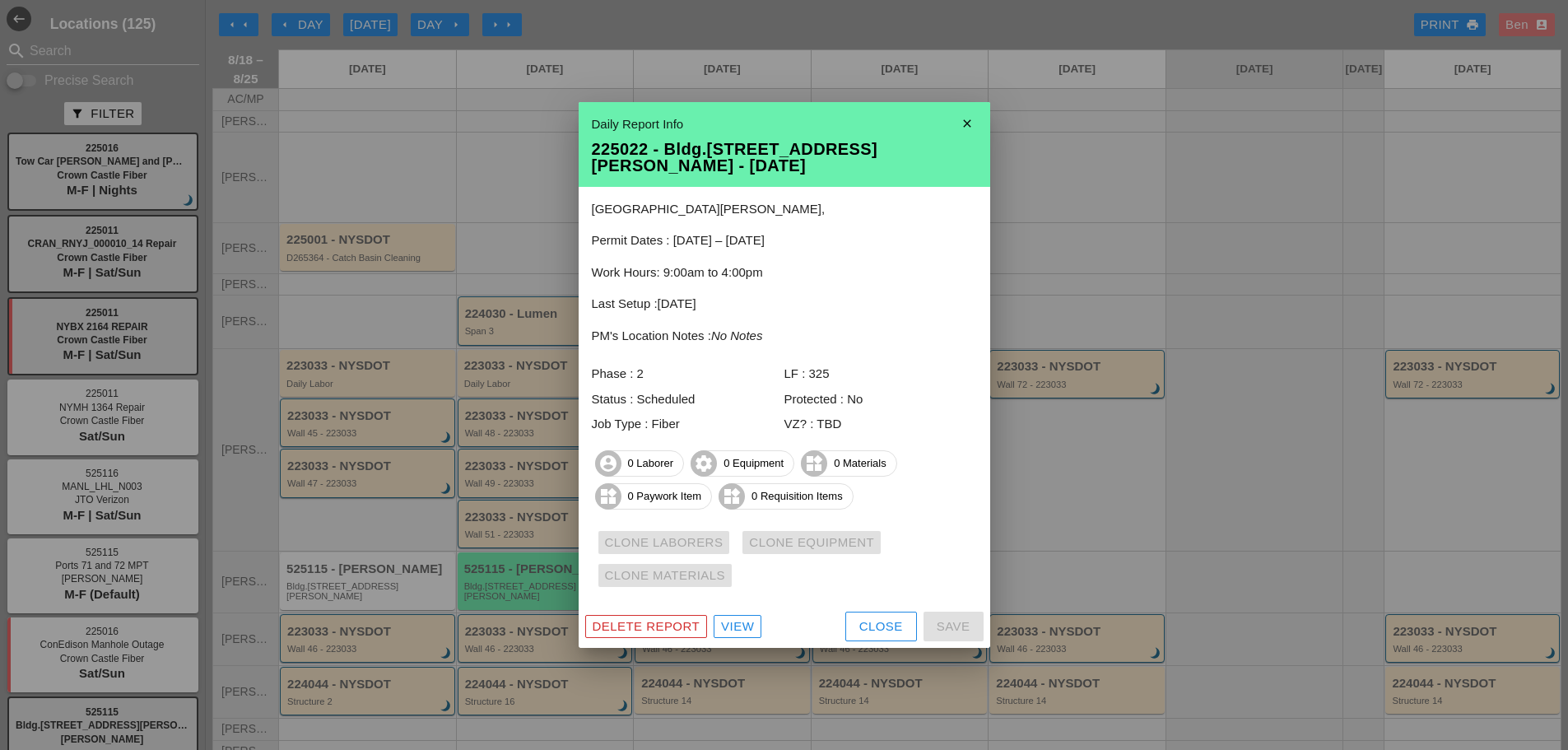
click at [888, 626] on div "Close" at bounding box center [880, 626] width 44 height 18
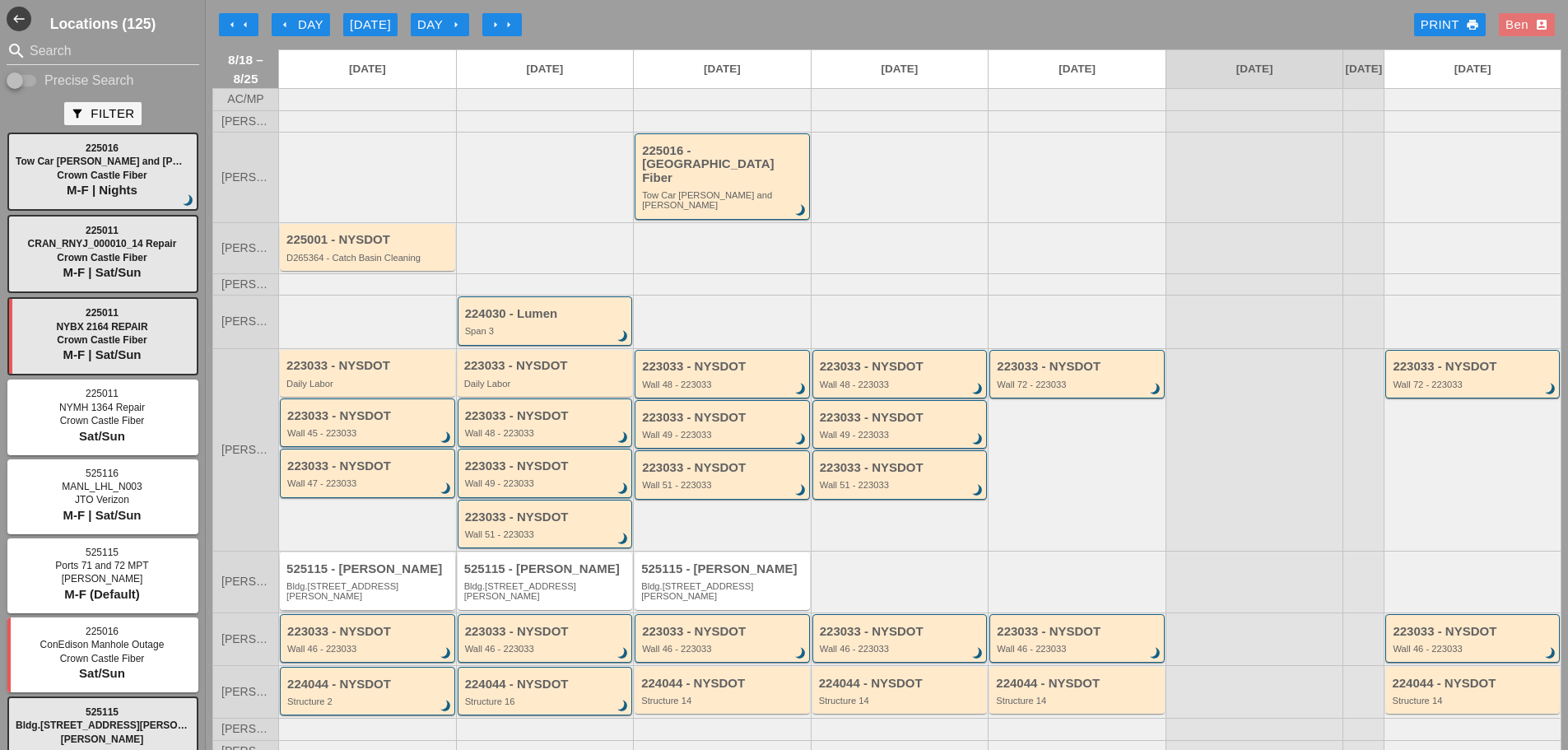
click at [383, 562] on div "525115 - [PERSON_NAME]" at bounding box center [368, 569] width 164 height 14
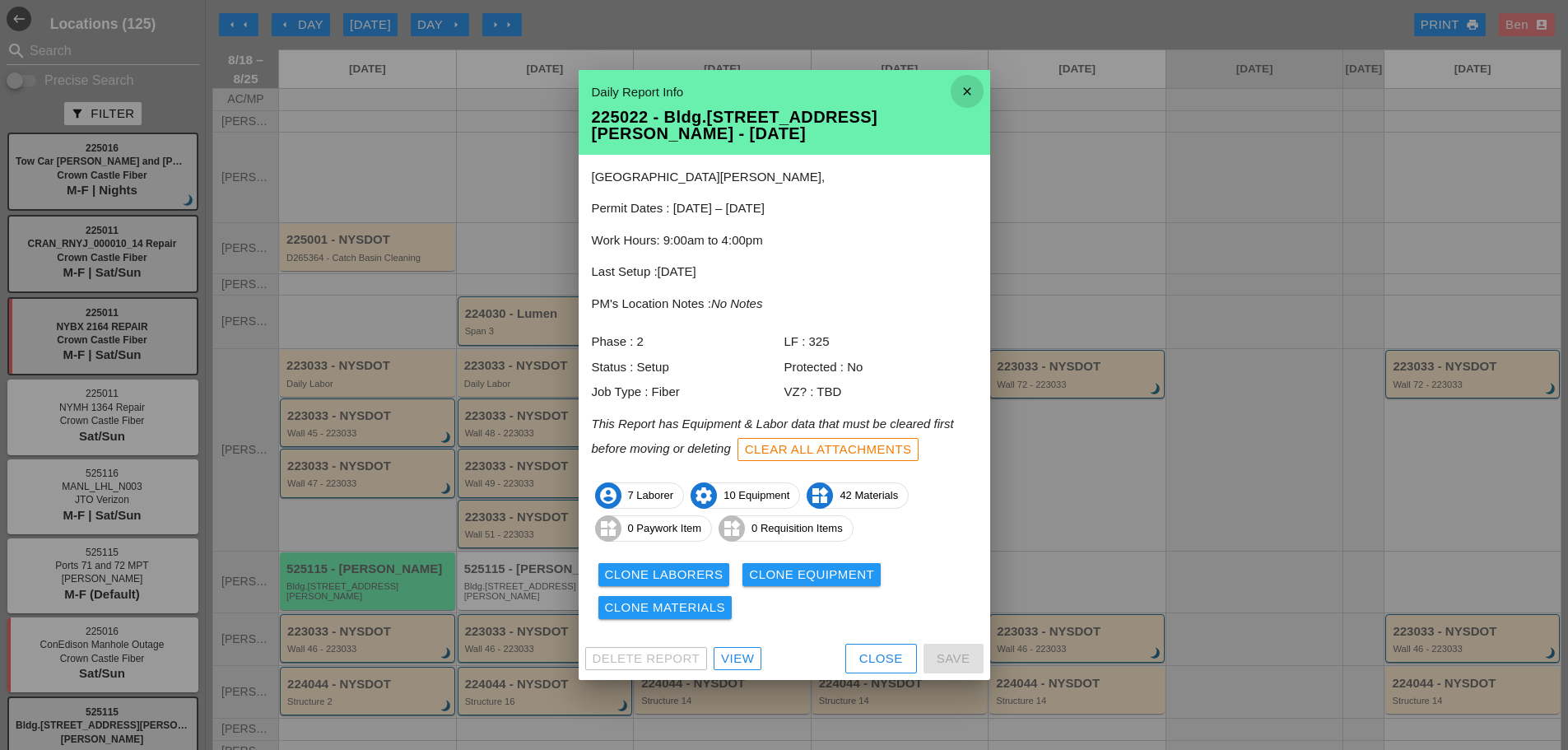
click at [967, 104] on icon "close" at bounding box center [968, 91] width 33 height 33
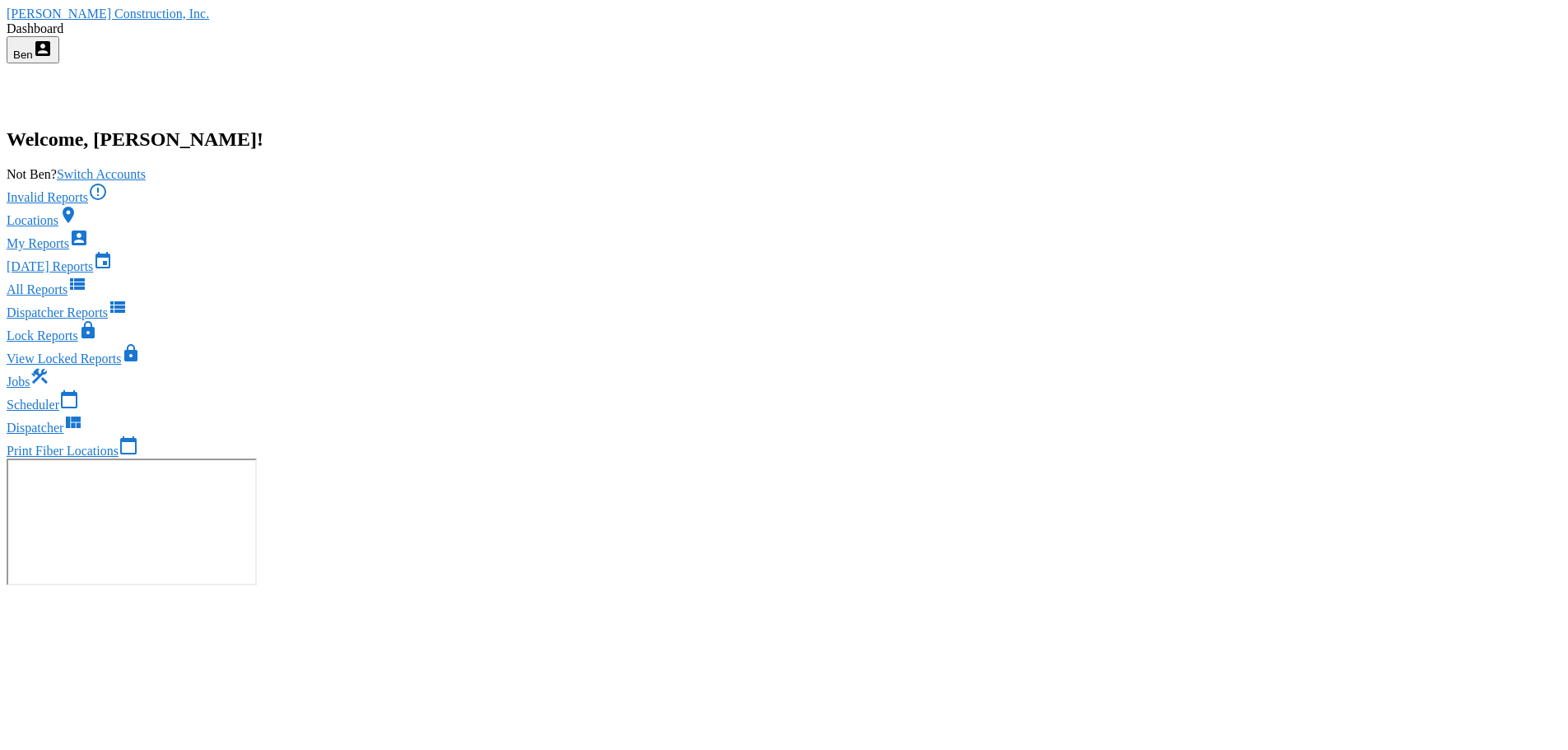
click at [528, 412] on div "Scheduler calendar_today" at bounding box center [784, 401] width 1554 height 23
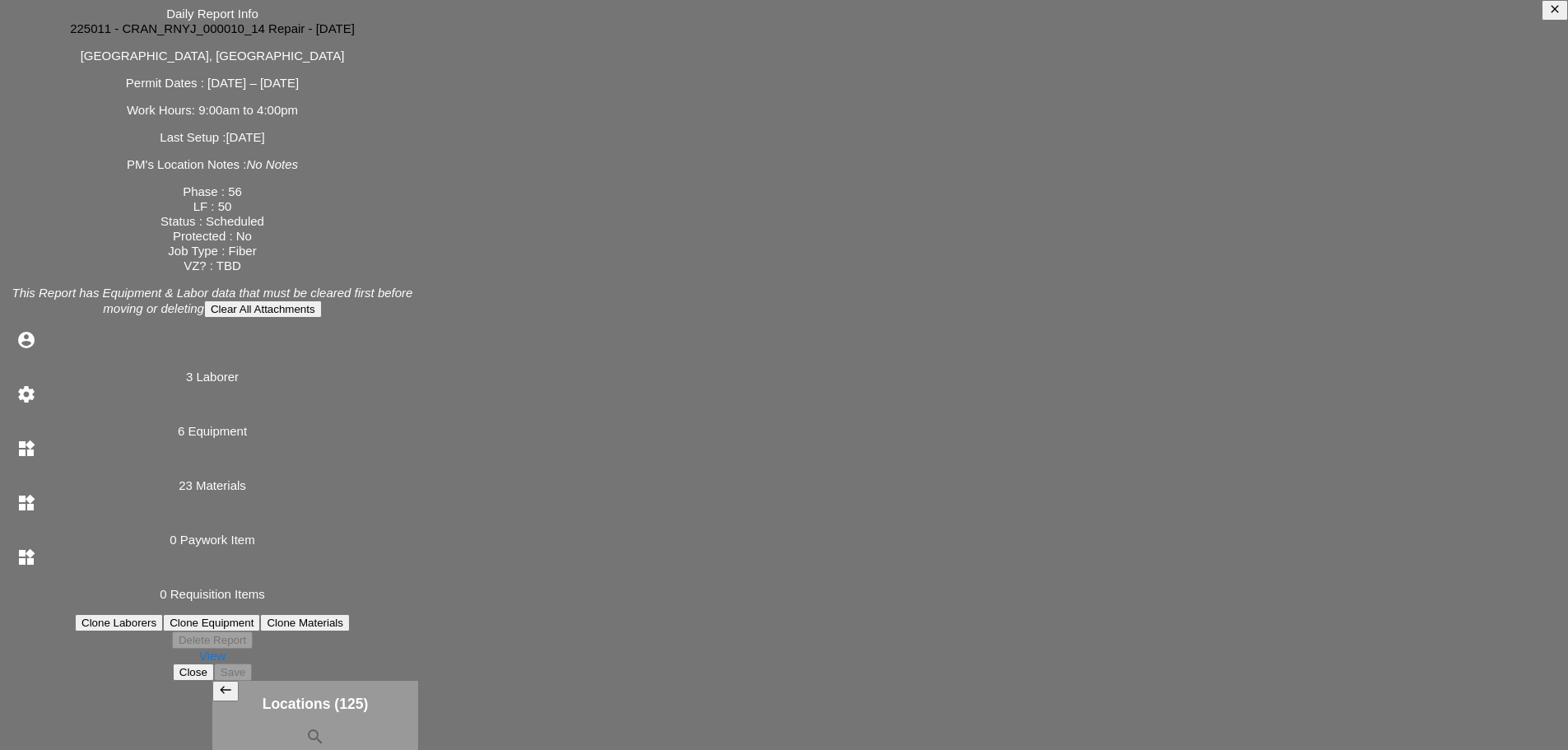
click at [418, 659] on div "View" at bounding box center [213, 656] width 412 height 15
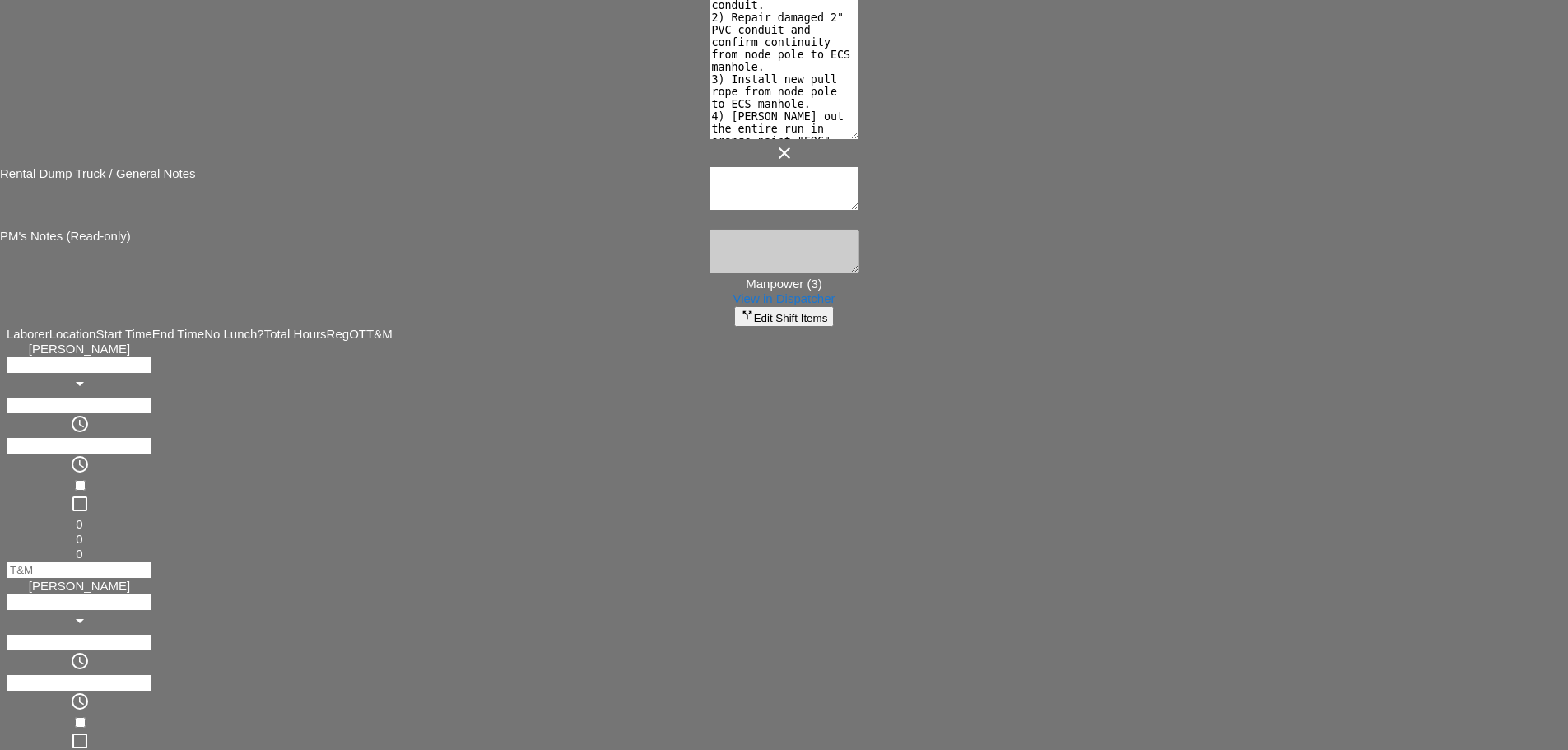
scroll to position [686, 0]
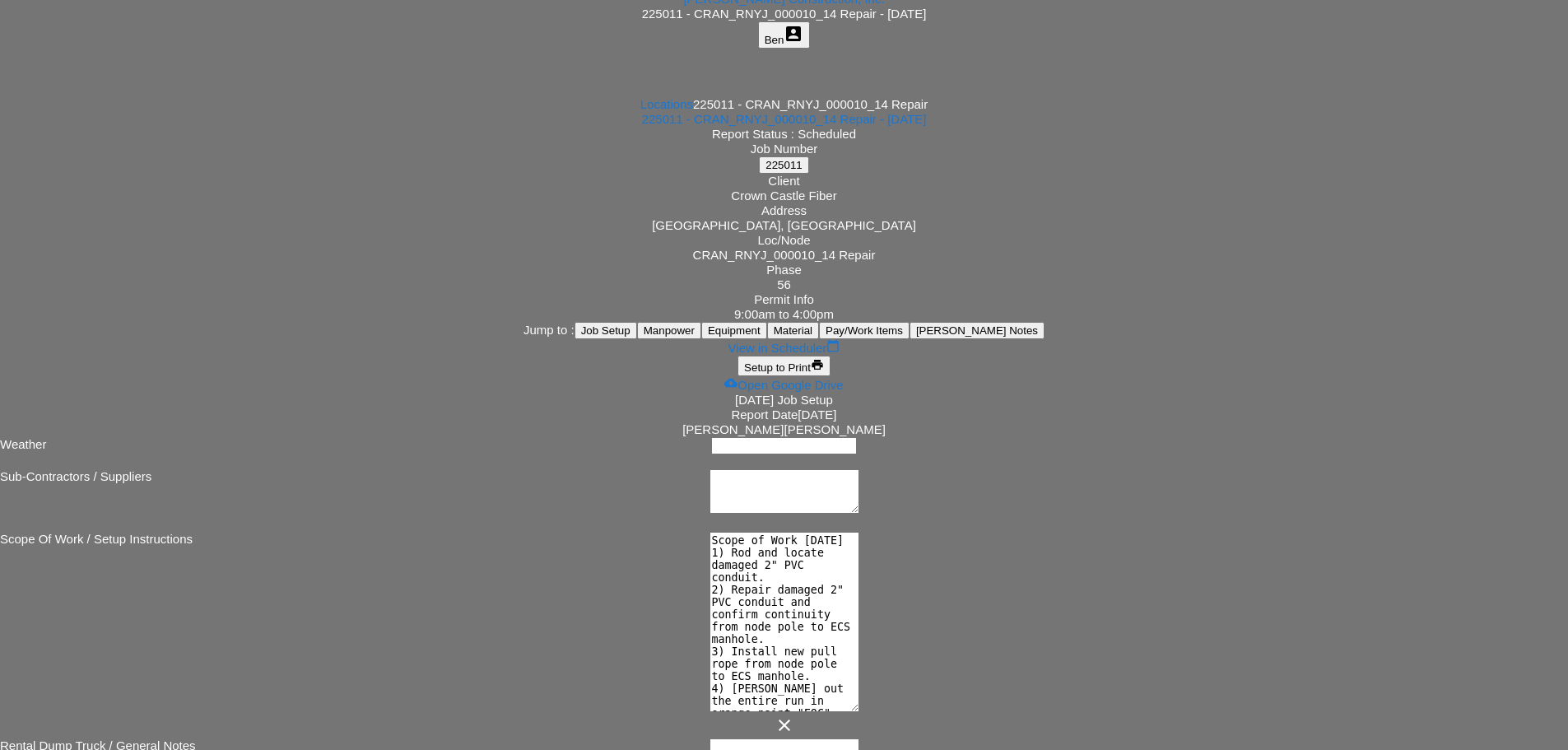
scroll to position [0, 0]
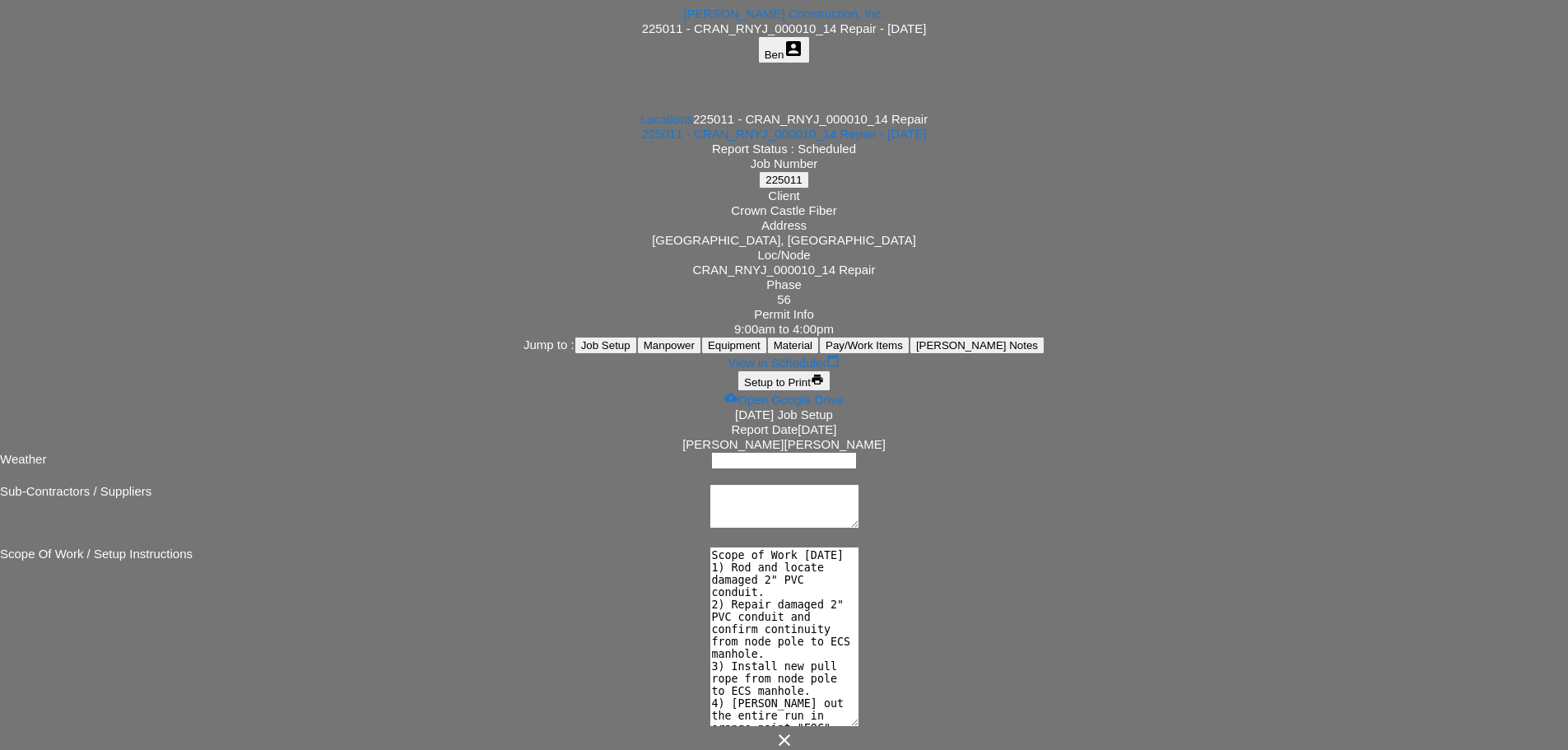
click at [100, 21] on div "Westmoreland Construction, Inc." at bounding box center [784, 14] width 1554 height 15
click at [683, 20] on span "Westmoreland Construction, Inc." at bounding box center [783, 14] width 201 height 14
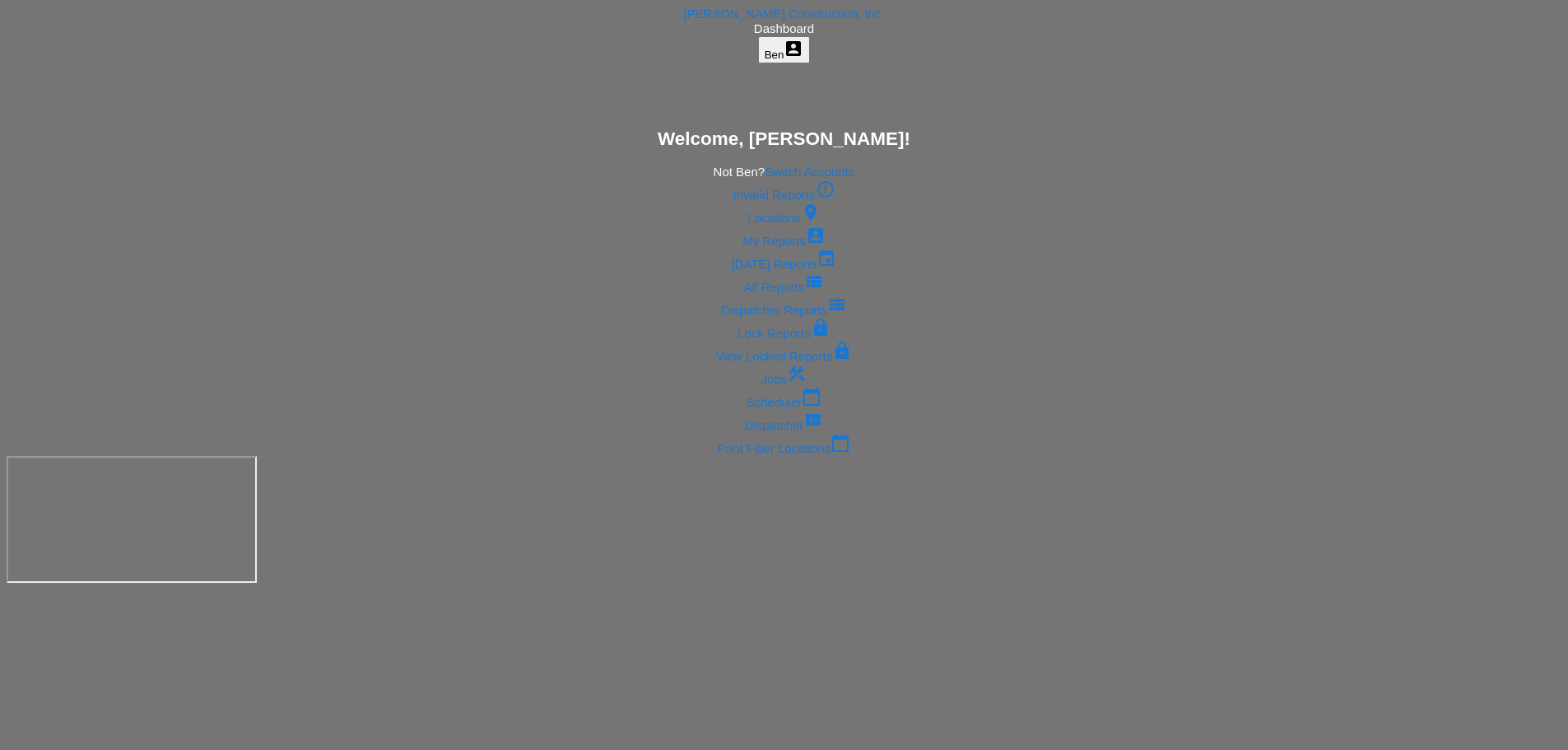
click at [530, 410] on link "Scheduler calendar_today" at bounding box center [784, 398] width 1554 height 23
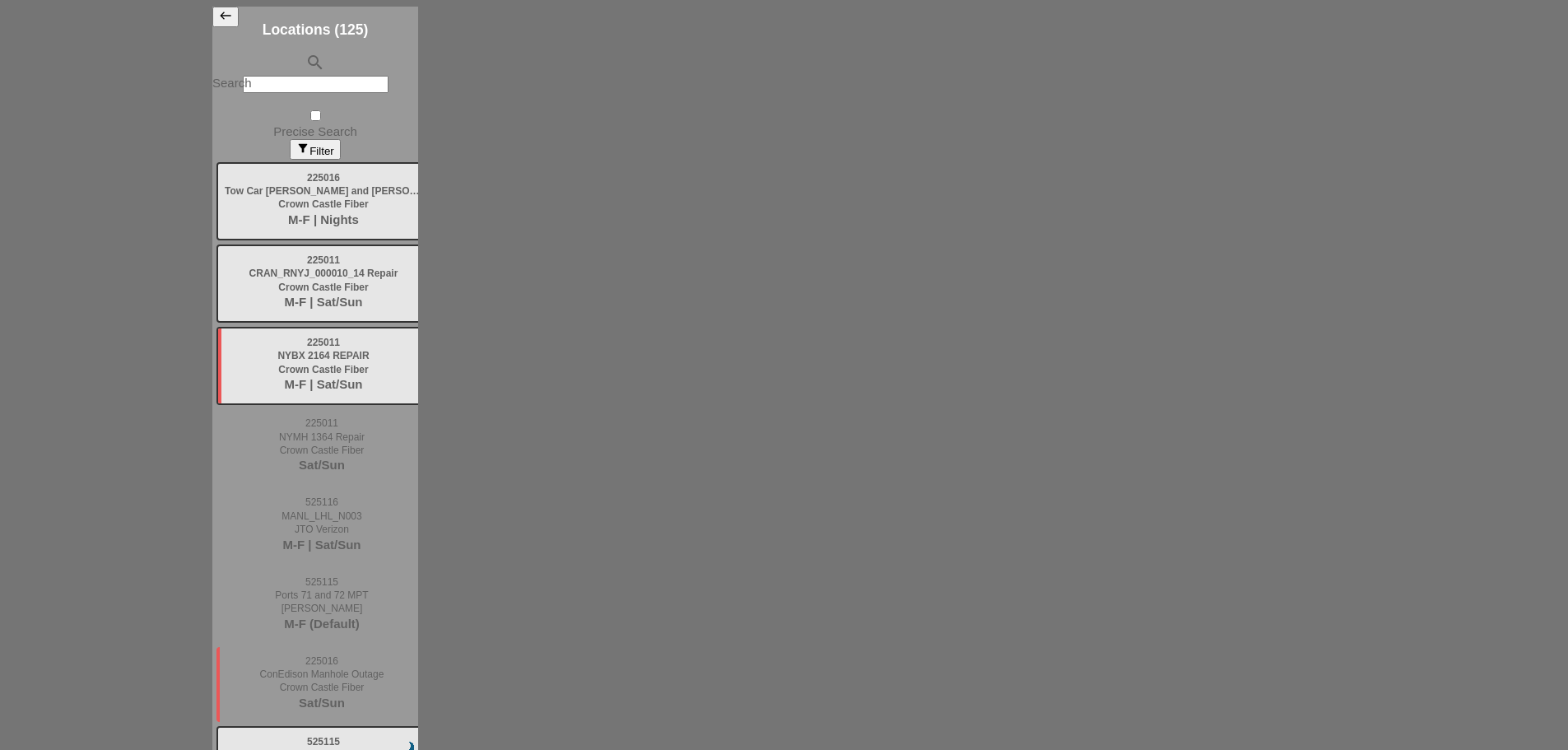
scroll to position [100, 0]
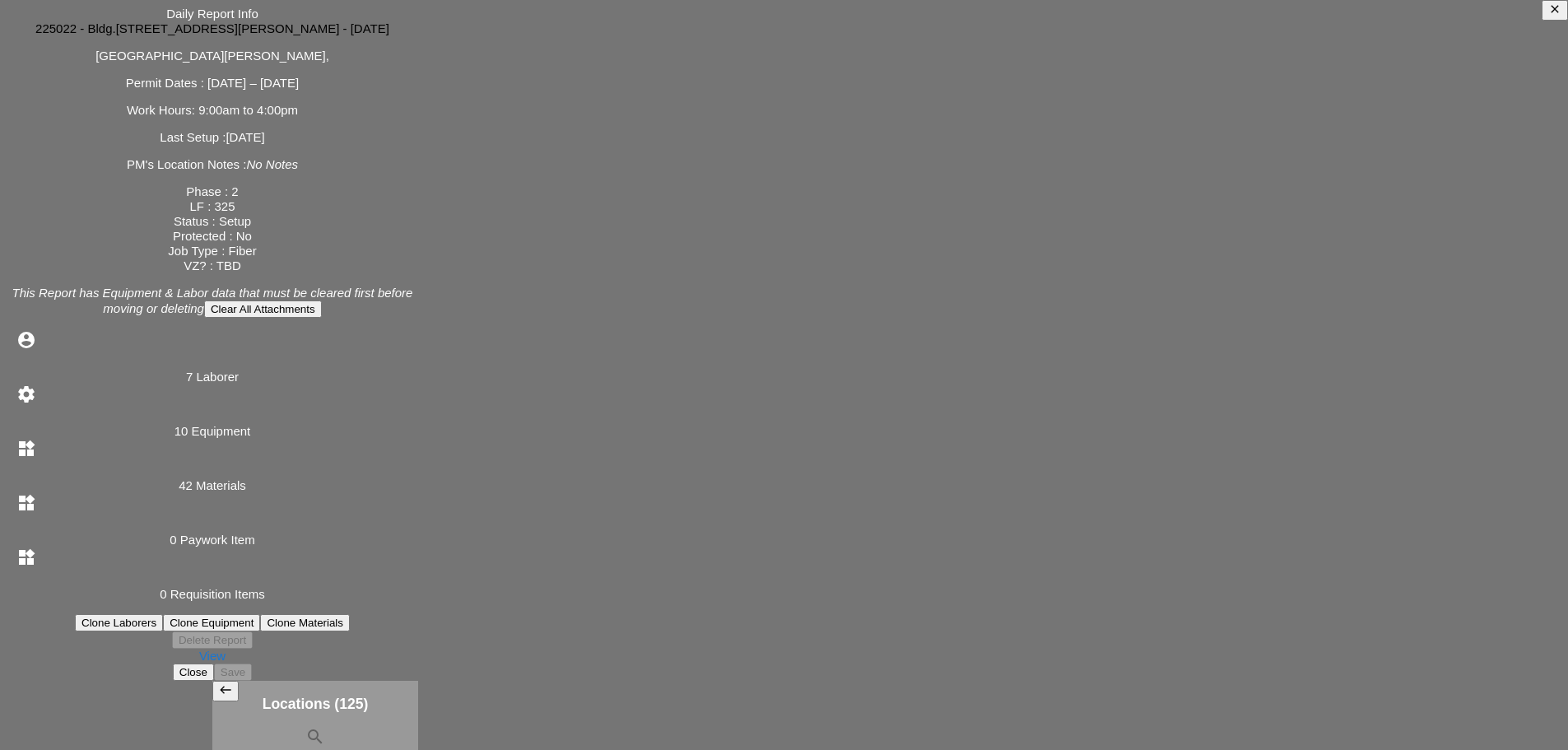
click at [156, 617] on div "Clone Laborers" at bounding box center [119, 623] width 75 height 13
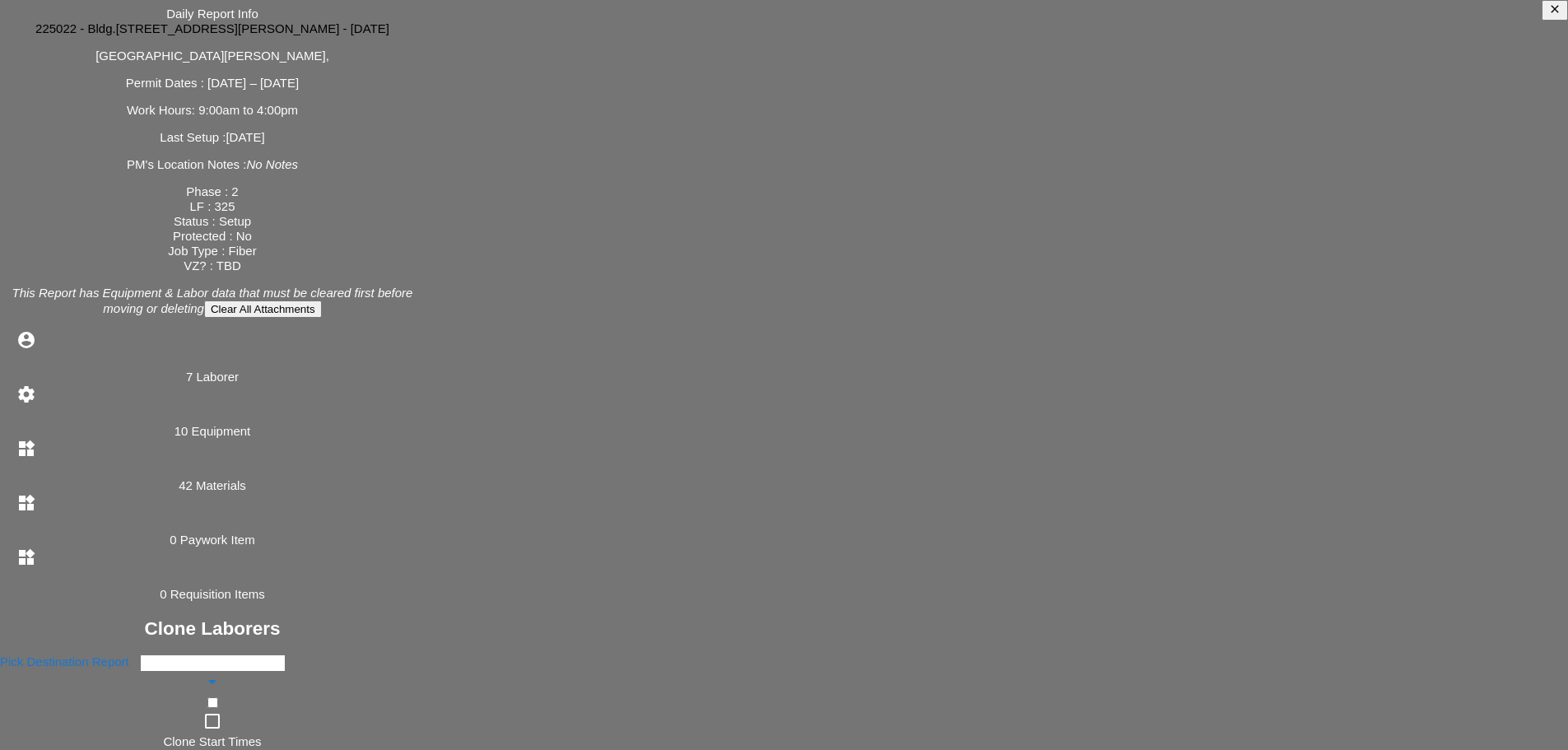
click at [286, 655] on input "Pick Destination Report" at bounding box center [213, 664] width 146 height 17
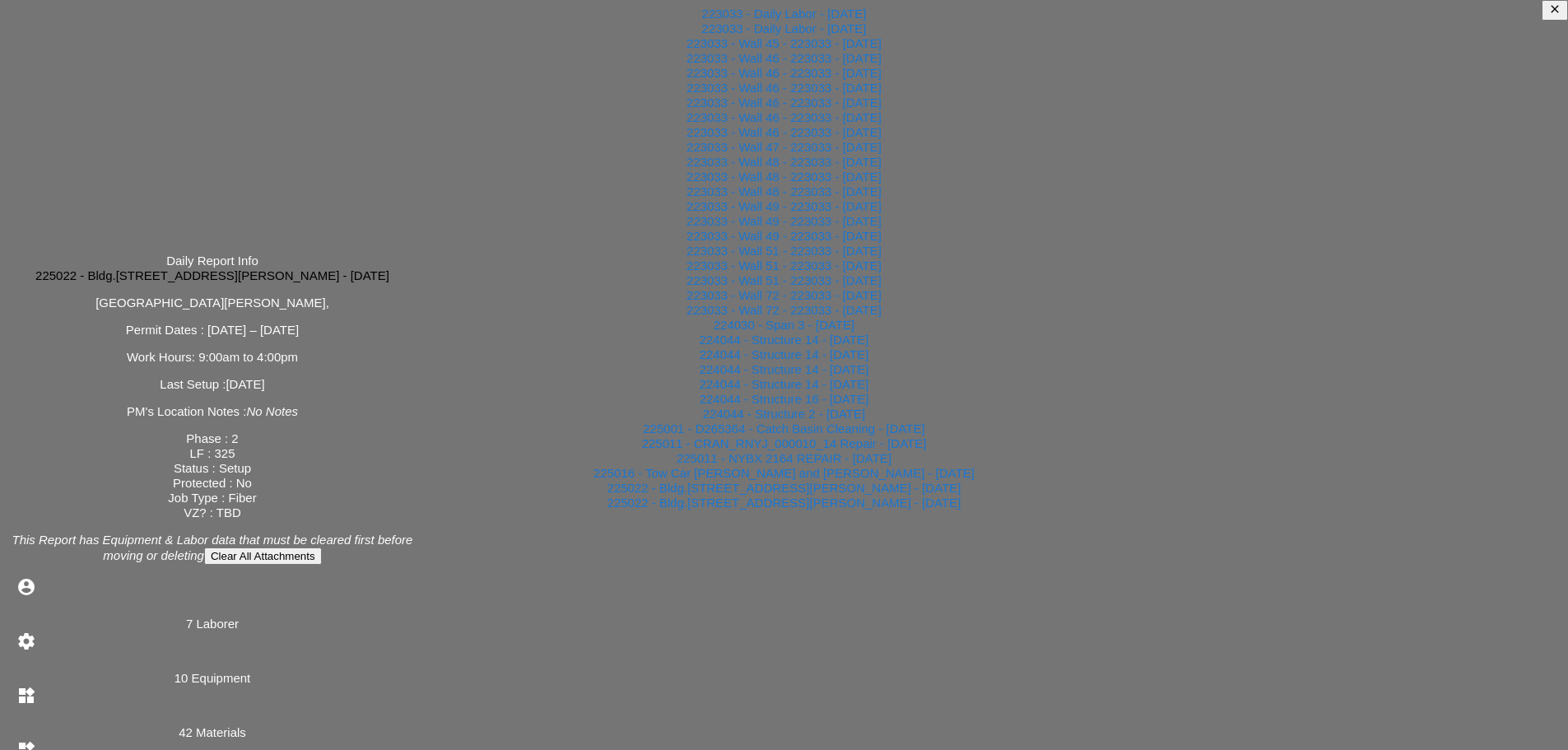
scroll to position [0, 0]
click at [1549, 16] on icon "close" at bounding box center [1555, 10] width 14 height 14
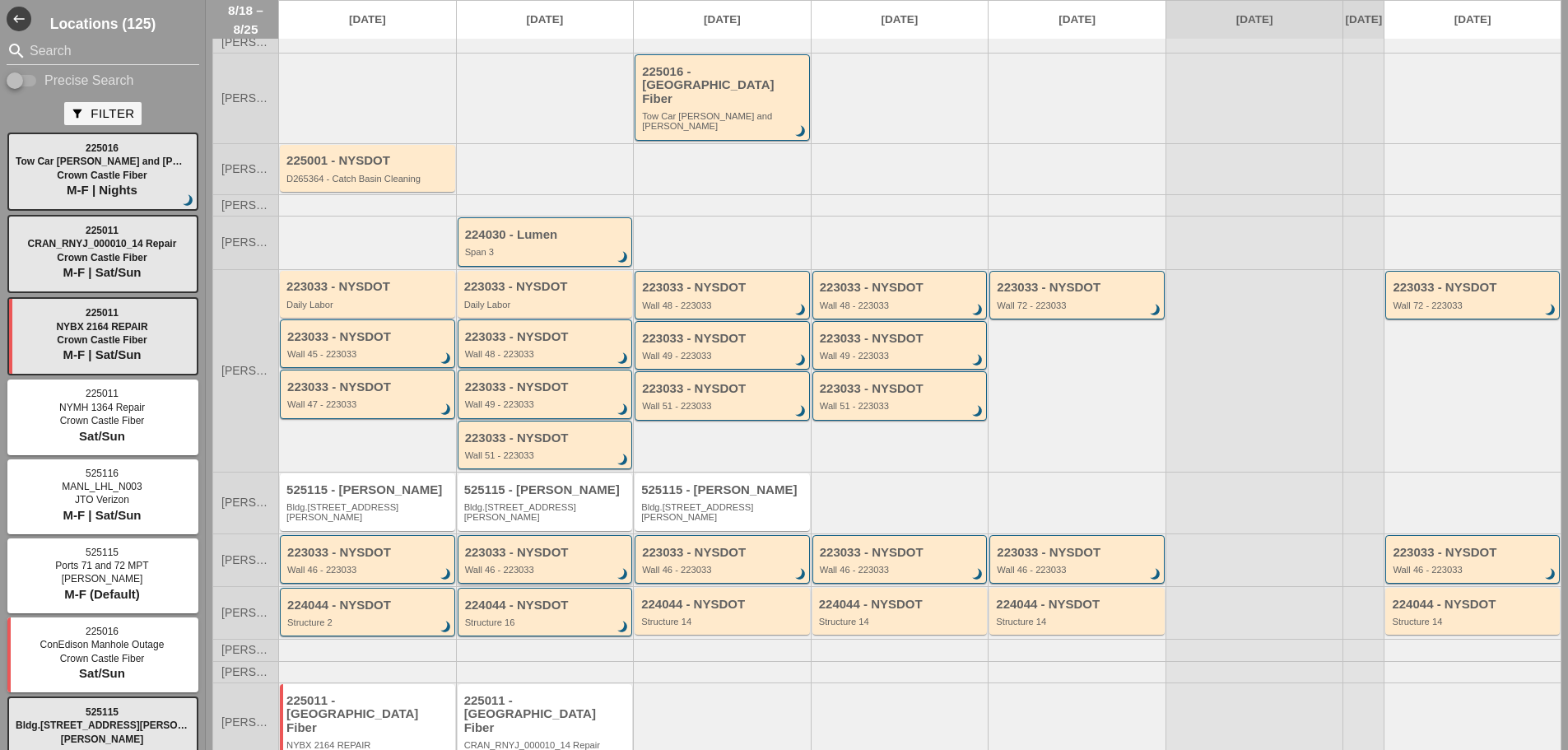
scroll to position [100, 0]
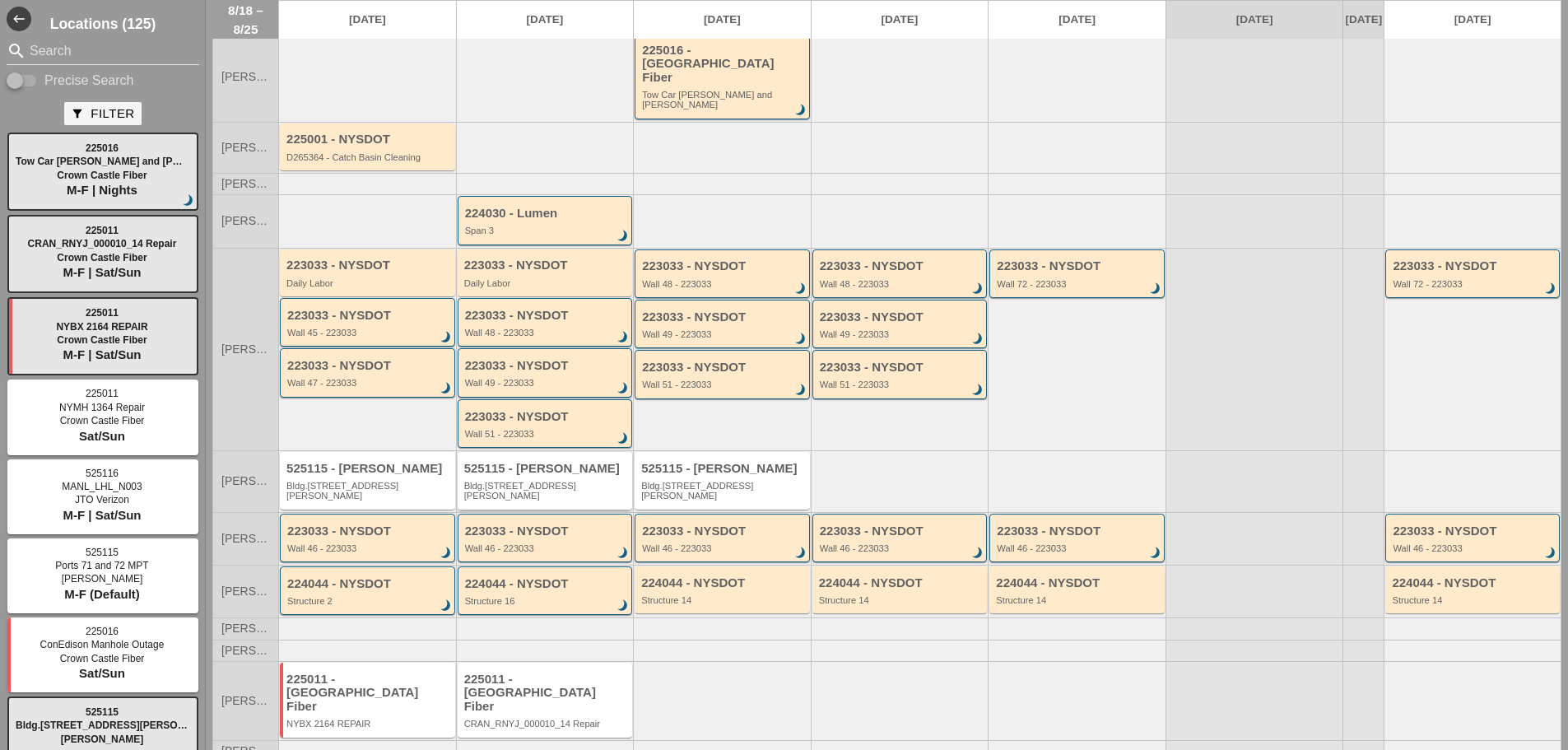
click at [412, 461] on div "525115 - [PERSON_NAME]" at bounding box center [368, 468] width 164 height 14
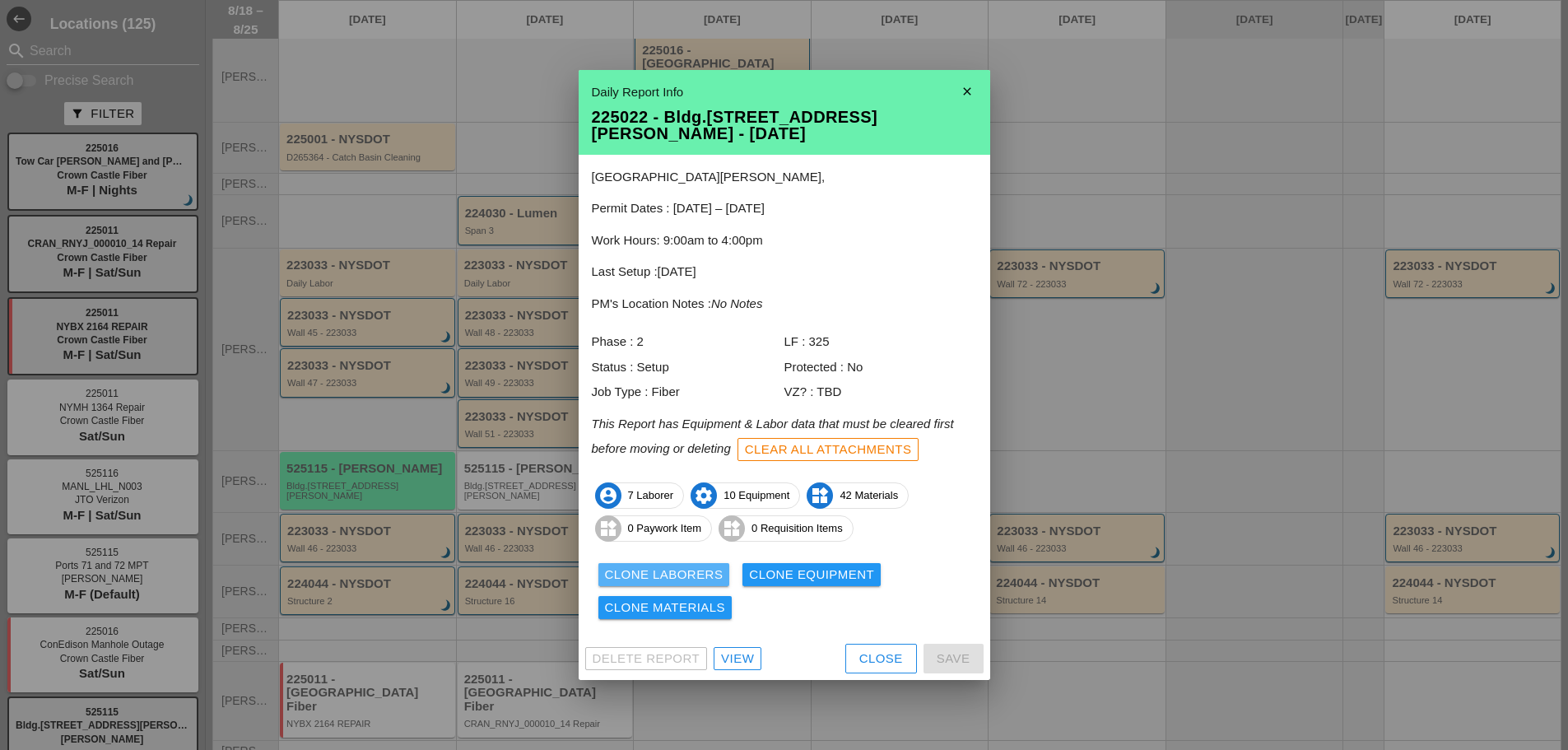
click at [674, 566] on div "Clone Laborers" at bounding box center [665, 574] width 119 height 18
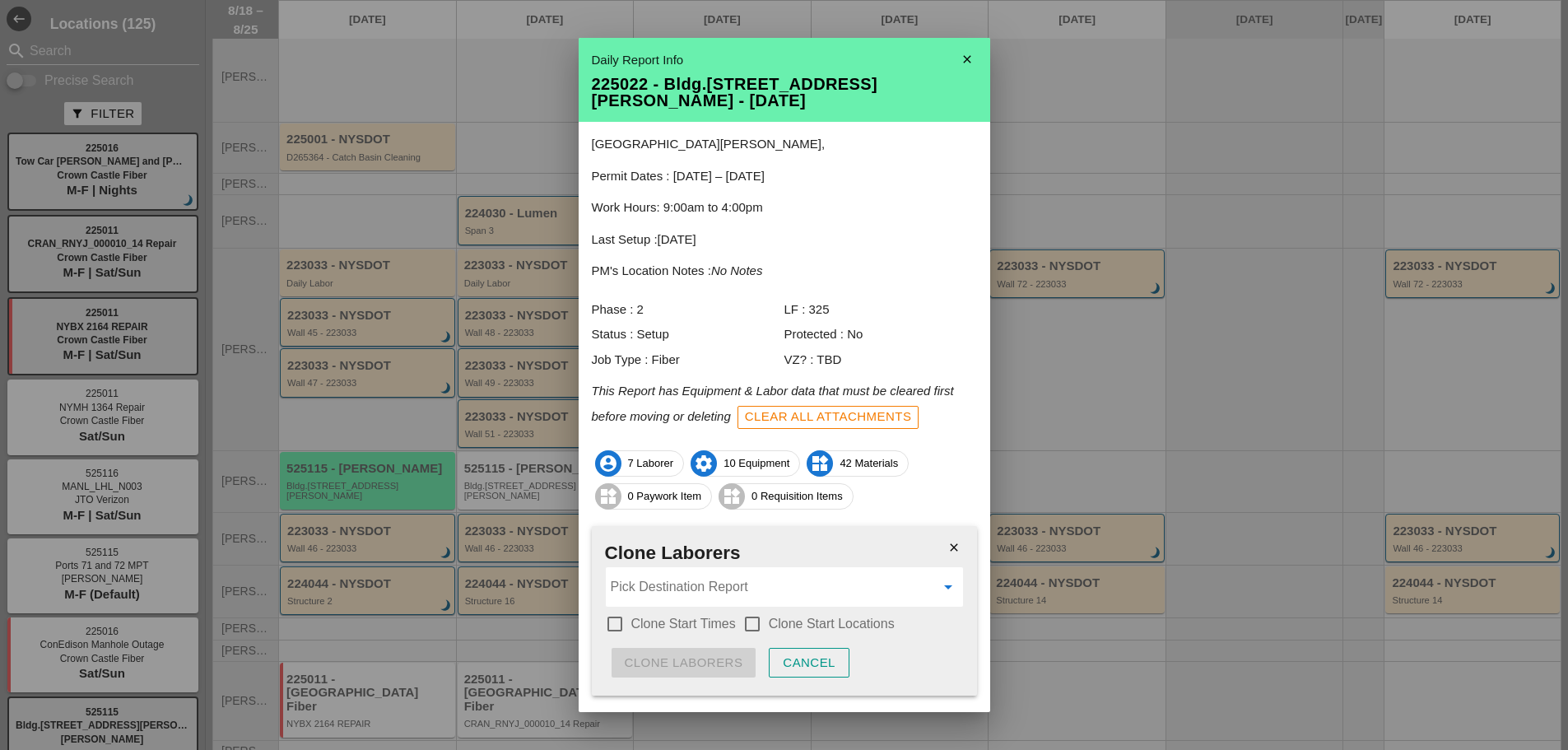
click at [730, 594] on input "Pick Destination Report" at bounding box center [773, 586] width 324 height 26
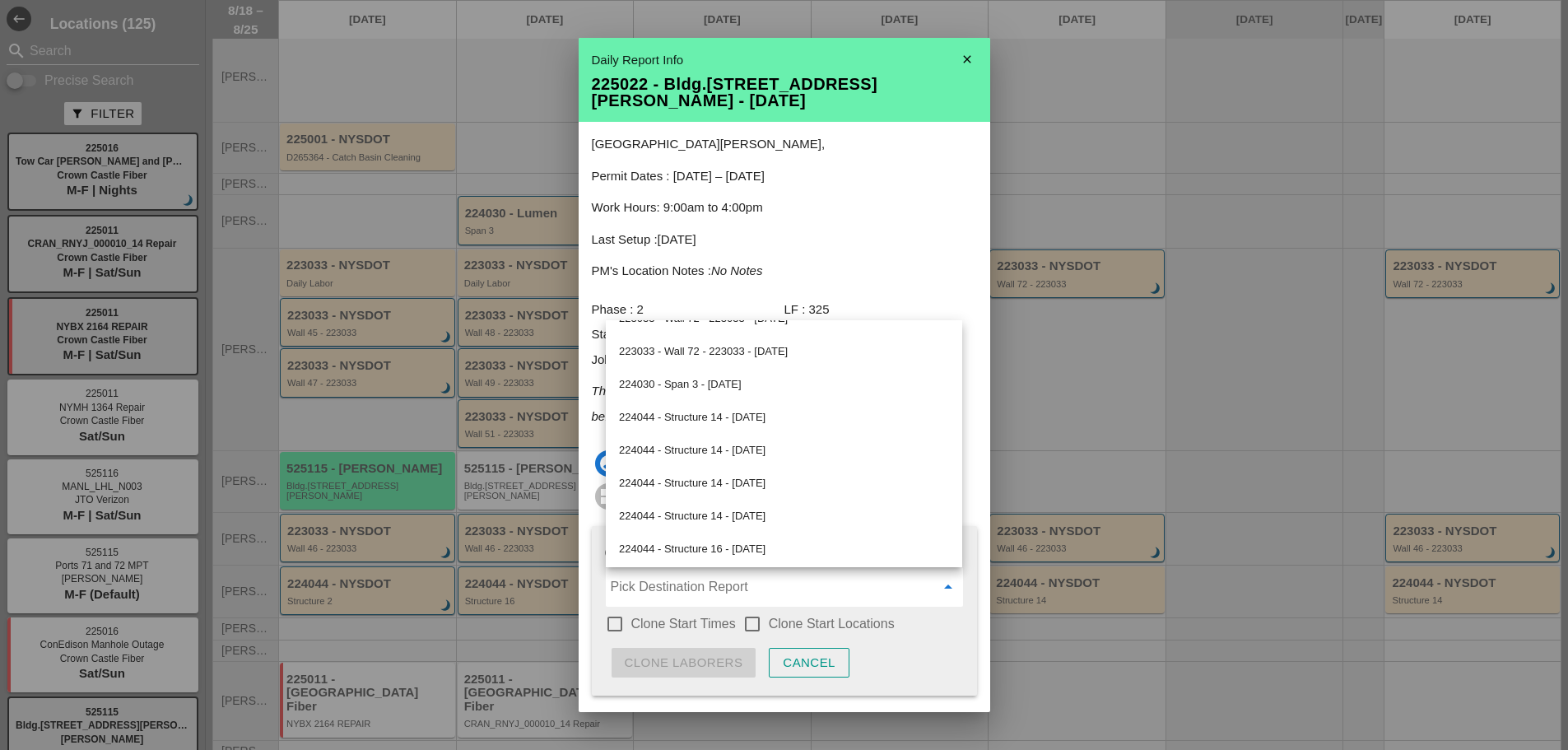
scroll to position [879, 0]
click at [951, 58] on icon "close" at bounding box center [968, 59] width 33 height 33
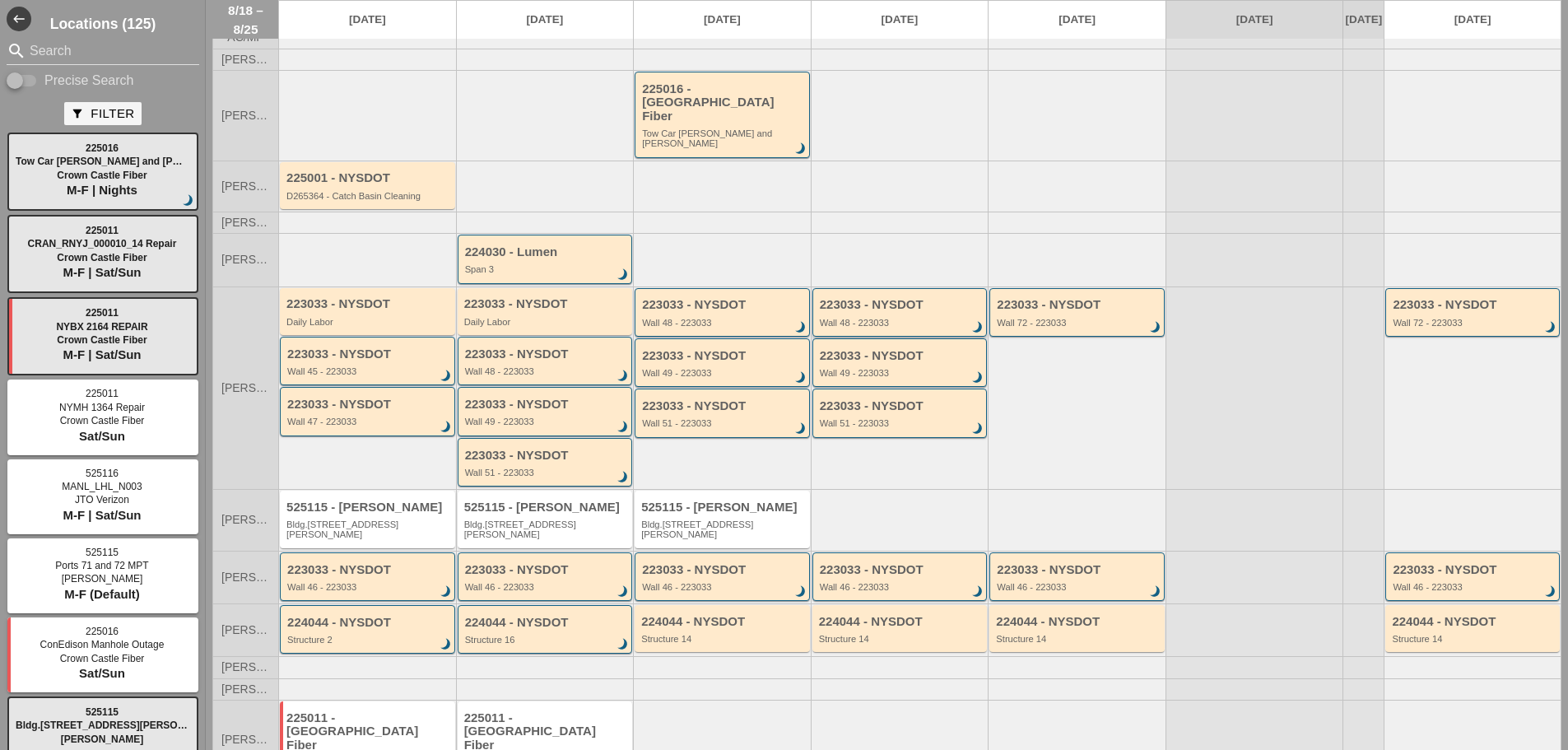
scroll to position [0, 0]
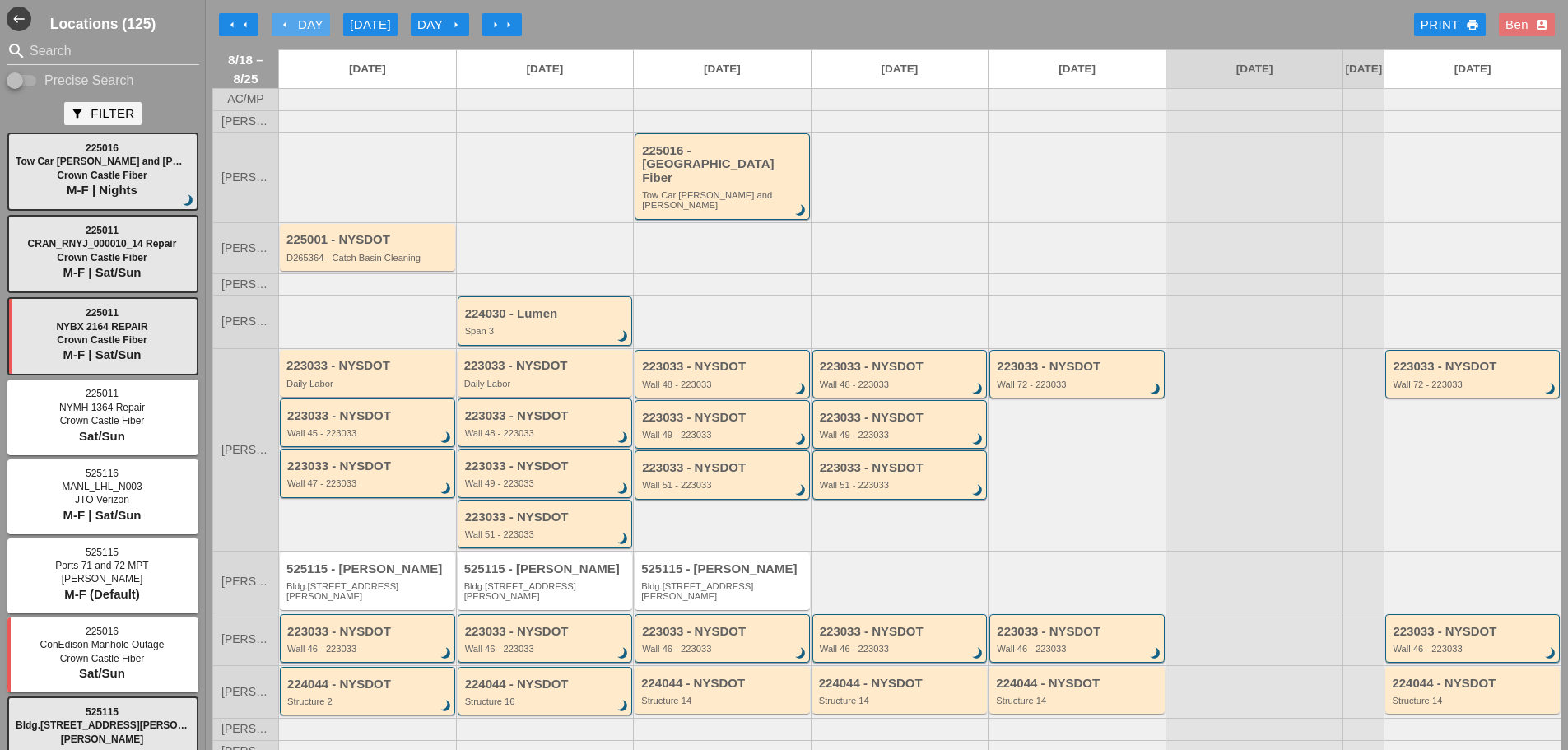
click at [307, 18] on div "arrow_left Day" at bounding box center [300, 24] width 46 height 18
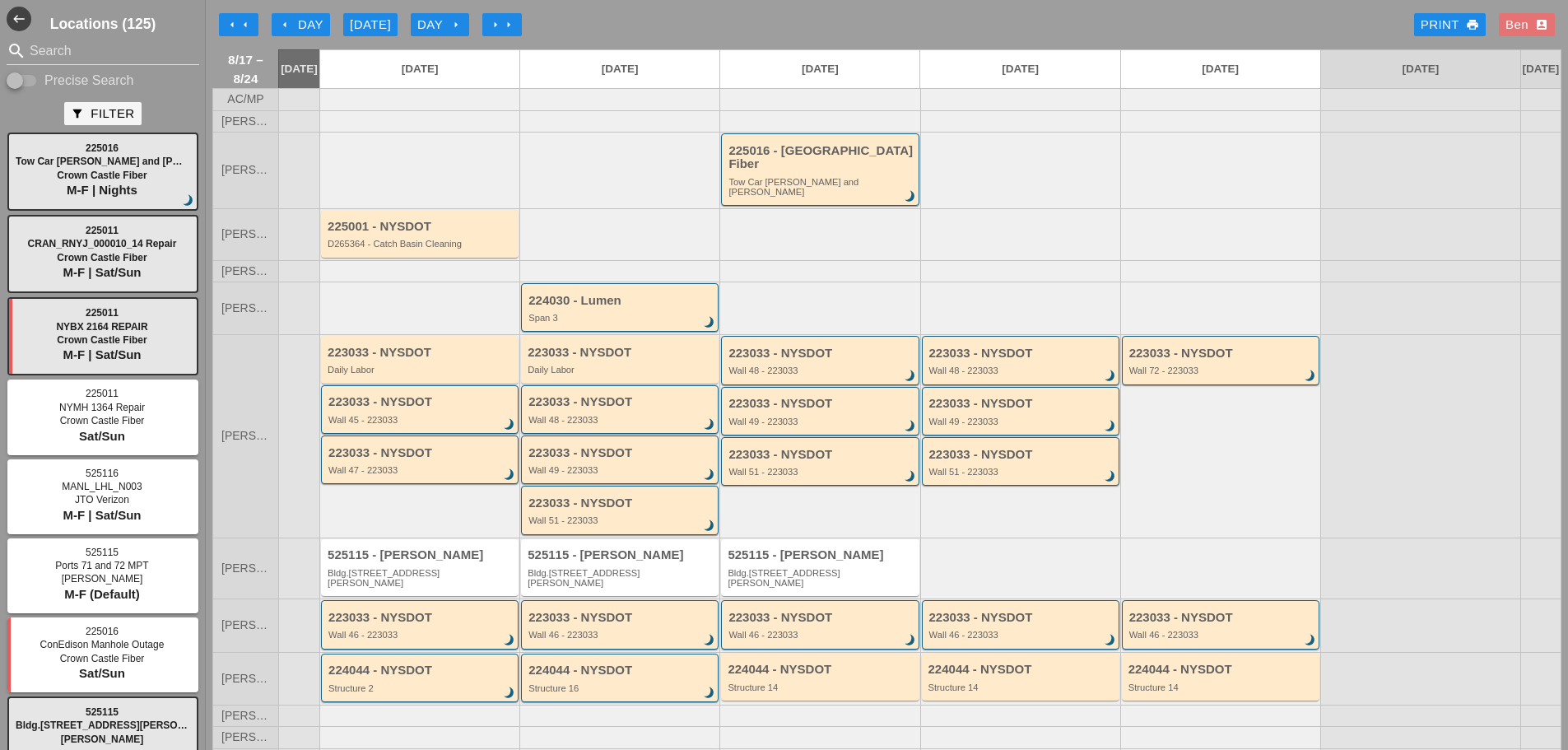
click at [319, 16] on div "arrow_left Day" at bounding box center [300, 24] width 46 height 18
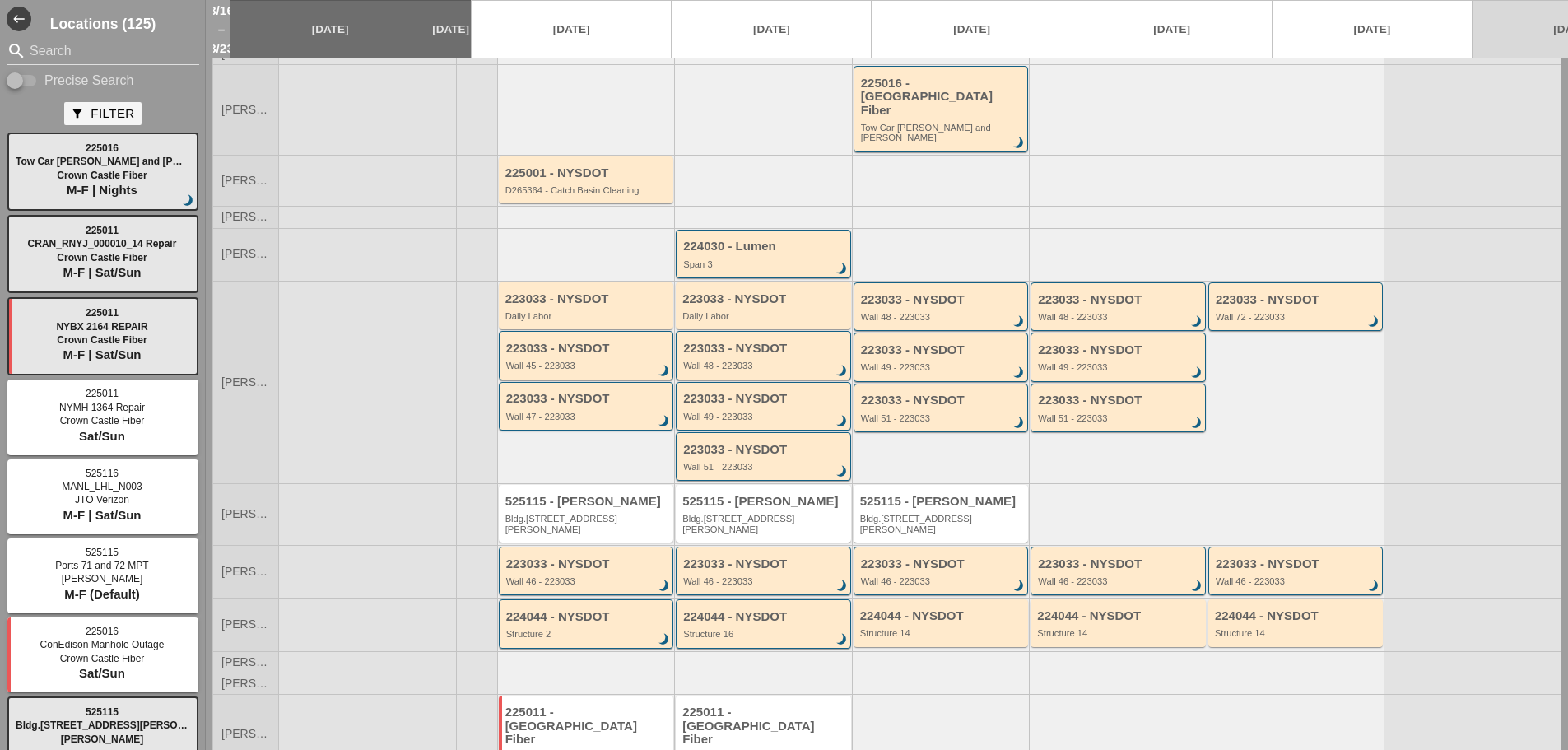
scroll to position [118, 0]
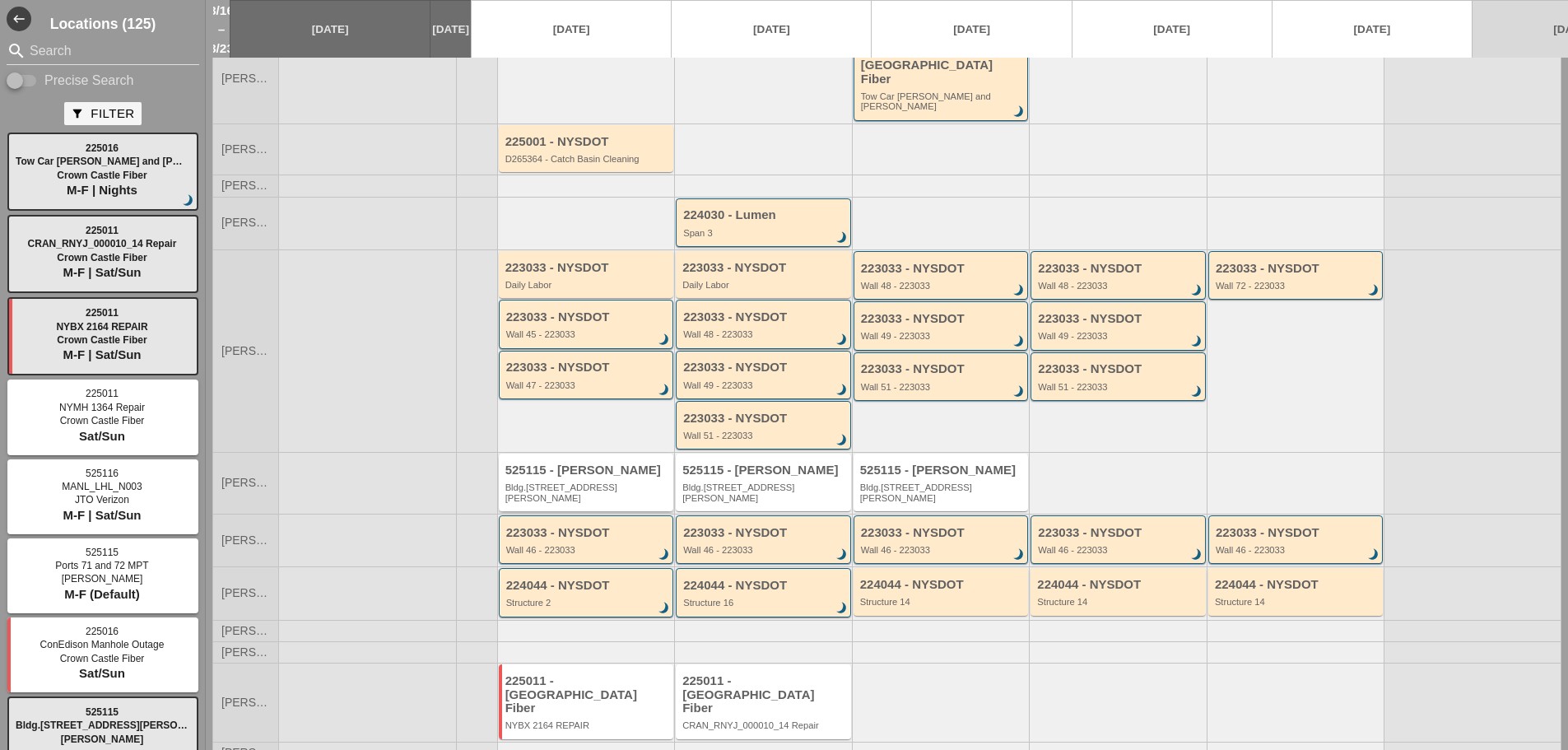
click at [584, 482] on div "Bldg.[STREET_ADDRESS][PERSON_NAME]" at bounding box center [587, 492] width 164 height 20
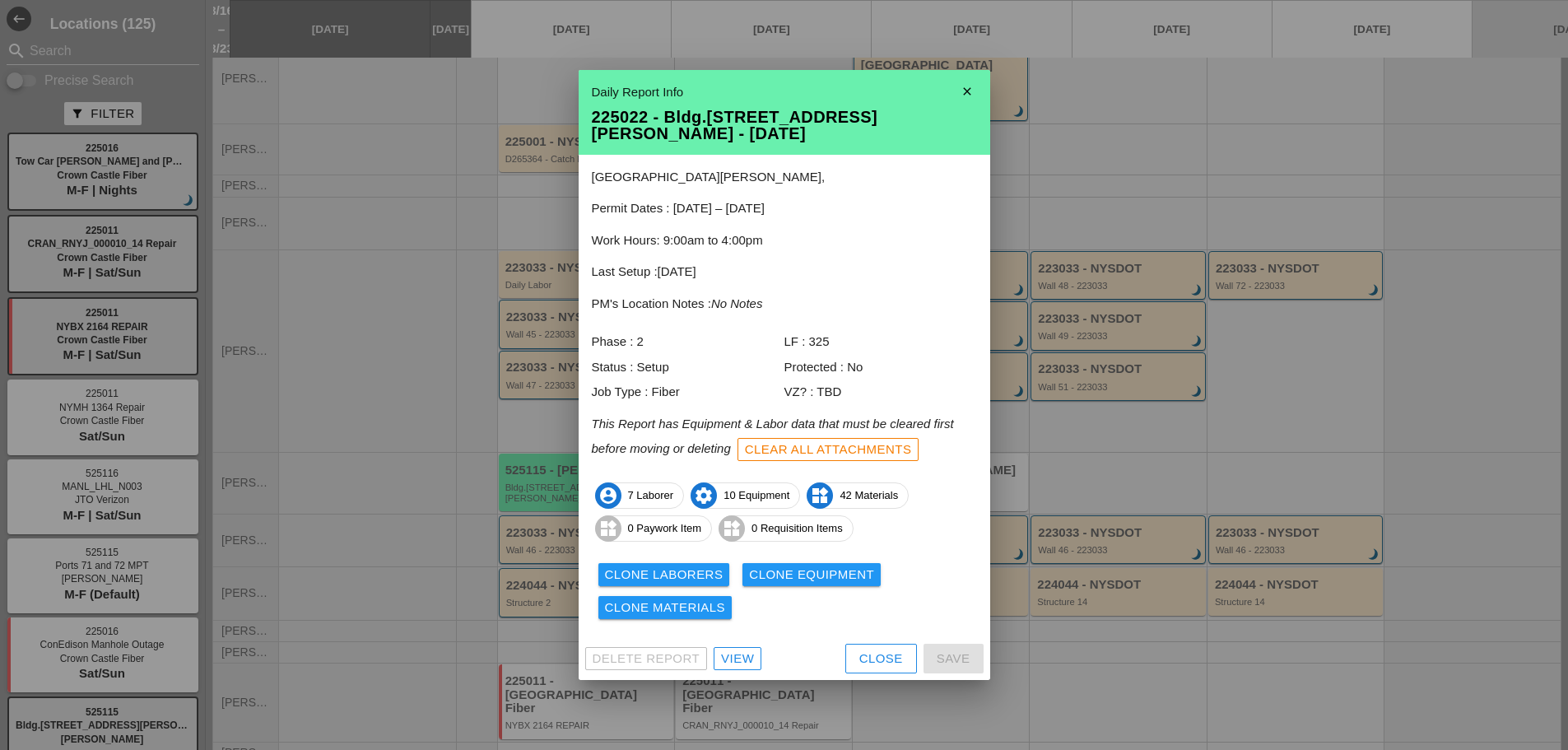
click at [664, 565] on div "Clone Laborers" at bounding box center [665, 574] width 119 height 18
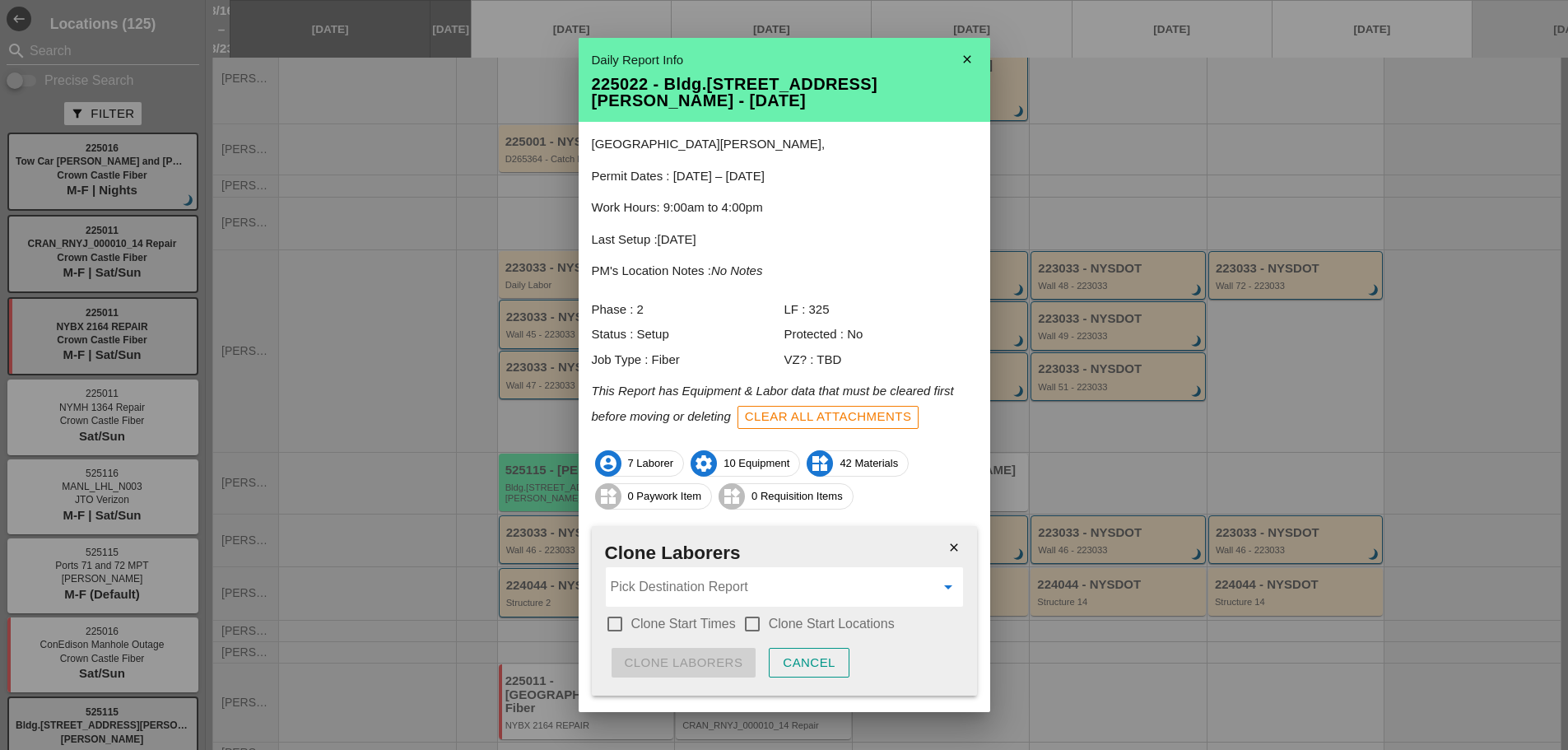
click at [710, 581] on input "Pick Destination Report" at bounding box center [773, 586] width 324 height 26
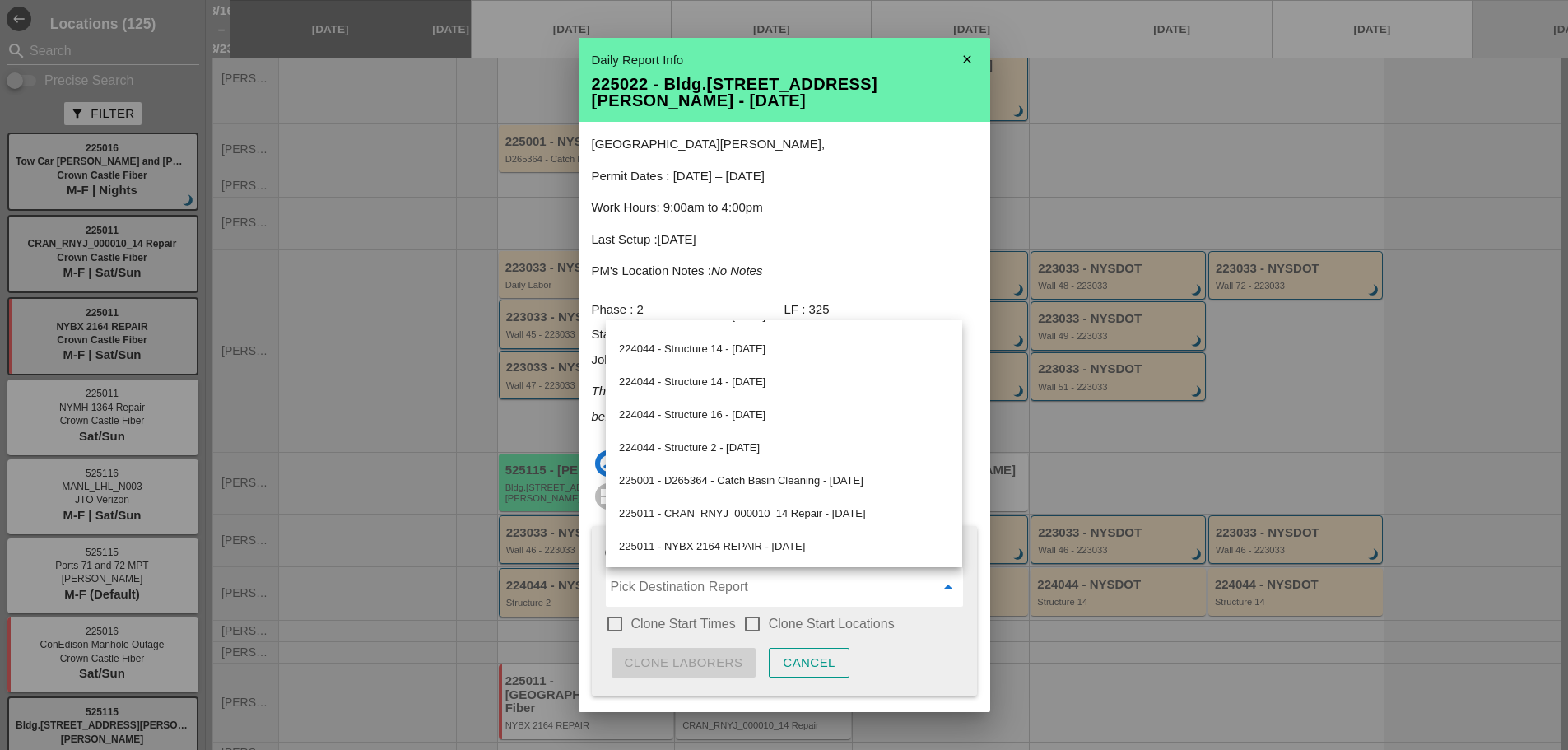
scroll to position [643, 0]
click at [935, 64] on div "Daily Report Info" at bounding box center [784, 60] width 385 height 18
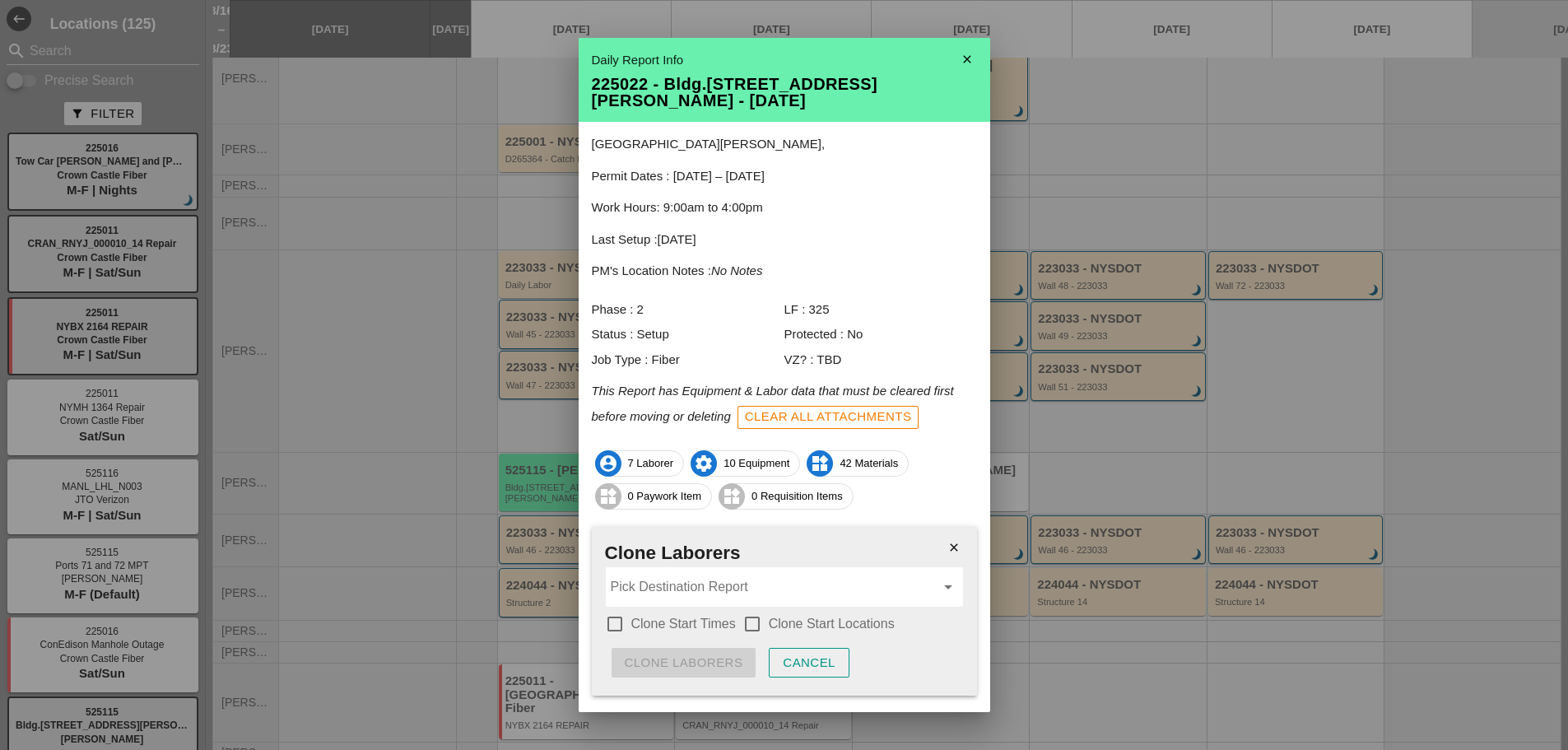
click at [952, 67] on icon "close" at bounding box center [968, 59] width 33 height 33
